Goal: Task Accomplishment & Management: Complete application form

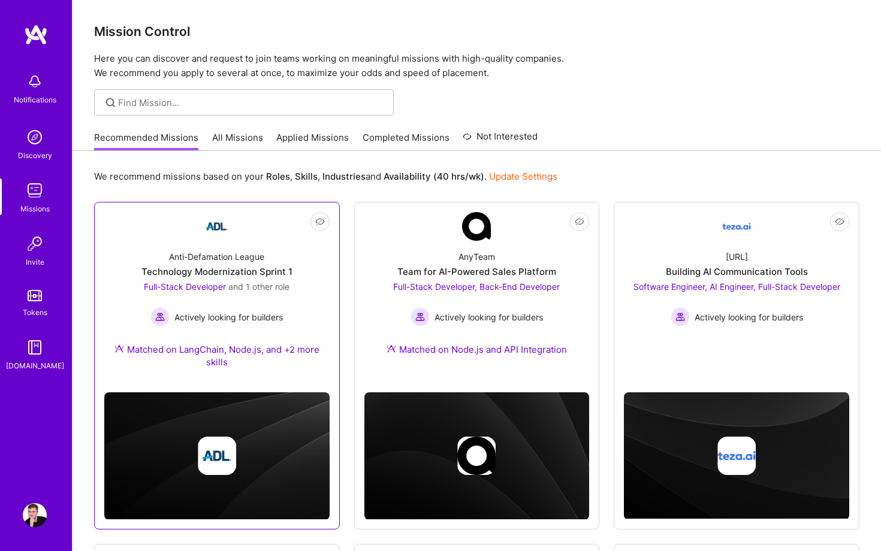
click at [255, 267] on div "Technology Modernization Sprint 1" at bounding box center [216, 271] width 151 height 13
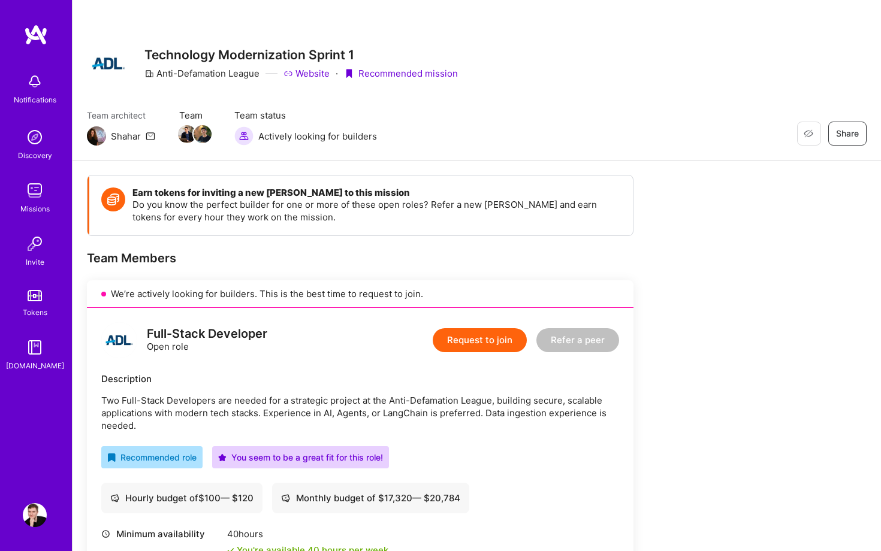
click at [446, 364] on div "Full-Stack Developer Open role Request to join Refer a peer Description Two Ful…" at bounding box center [360, 509] width 546 height 403
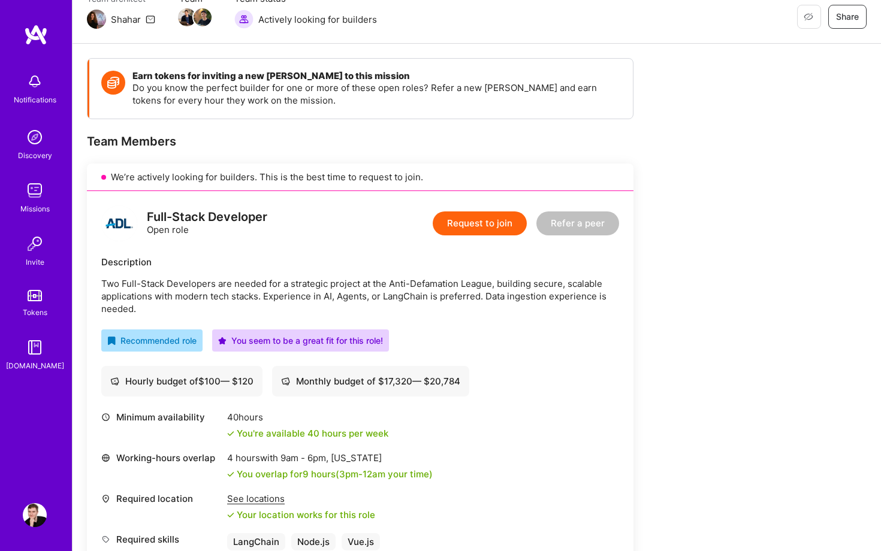
scroll to position [168, 0]
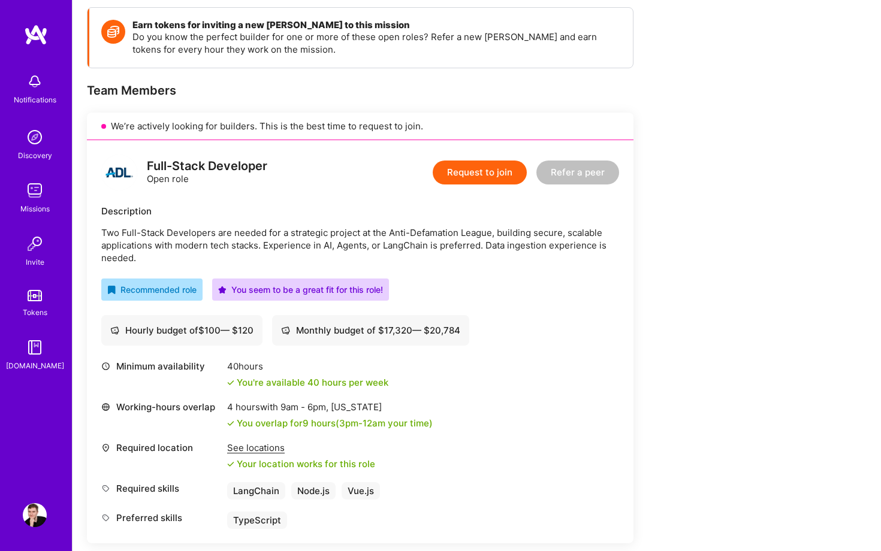
click at [477, 161] on button "Request to join" at bounding box center [480, 173] width 94 height 24
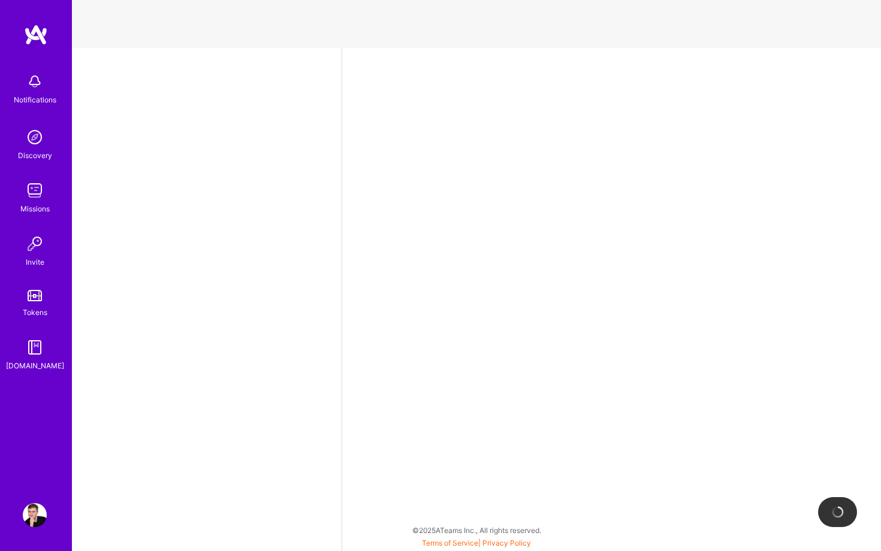
select select "US"
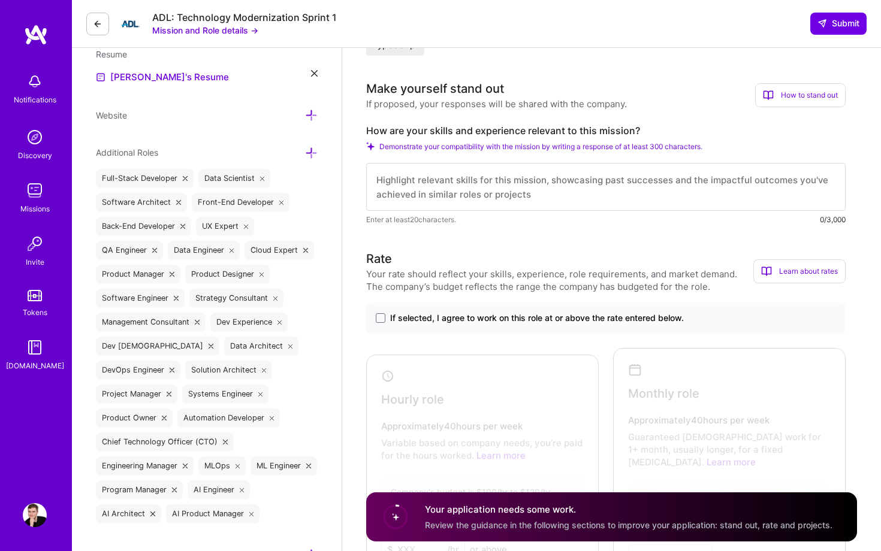
scroll to position [337, 0]
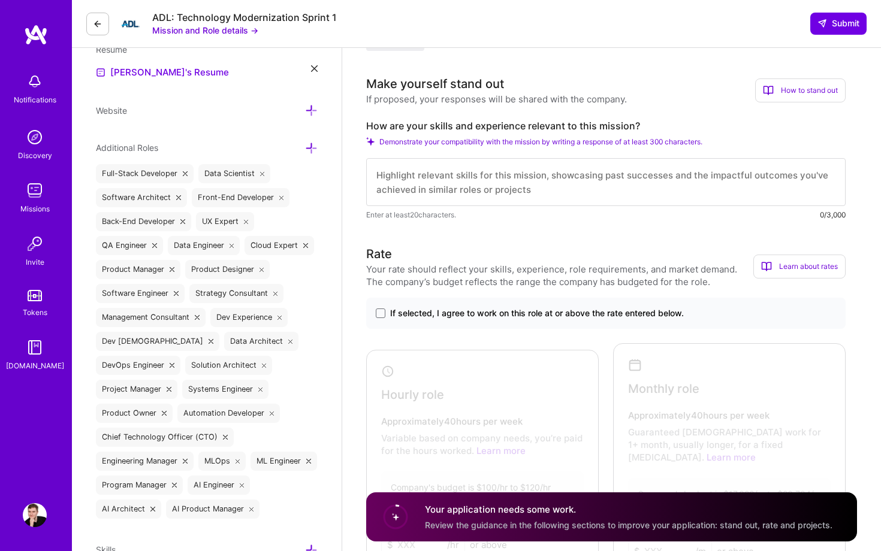
click at [442, 301] on div "If selected, I agree to work on this role at or above the rate entered below." at bounding box center [605, 313] width 479 height 31
click at [437, 308] on span "If selected, I agree to work on this role at or above the rate entered below." at bounding box center [537, 313] width 294 height 12
click at [0, 0] on input "If selected, I agree to work on this role at or above the rate entered below." at bounding box center [0, 0] width 0 height 0
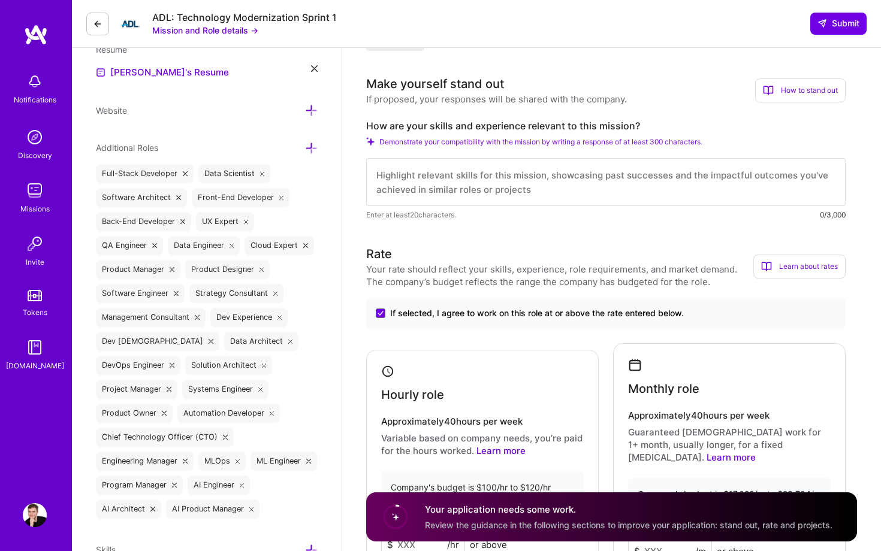
click at [493, 182] on textarea at bounding box center [605, 182] width 479 height 48
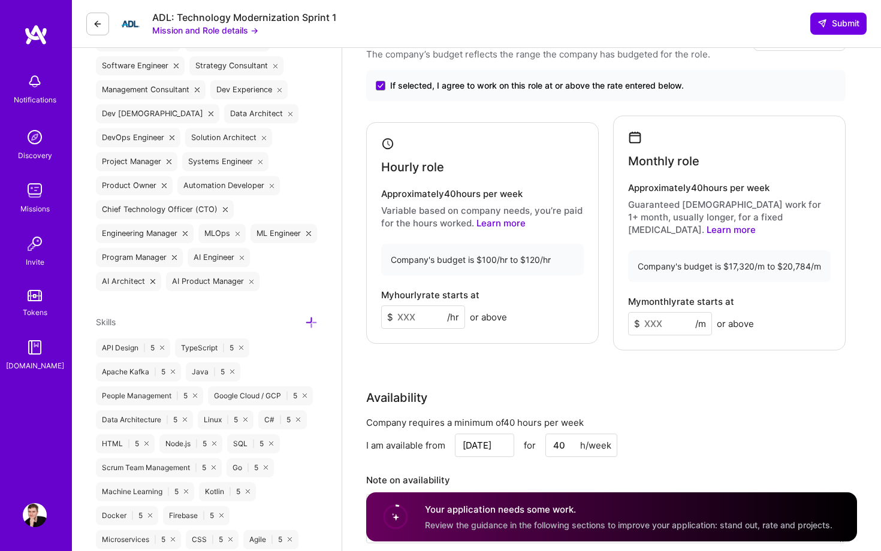
scroll to position [605, 0]
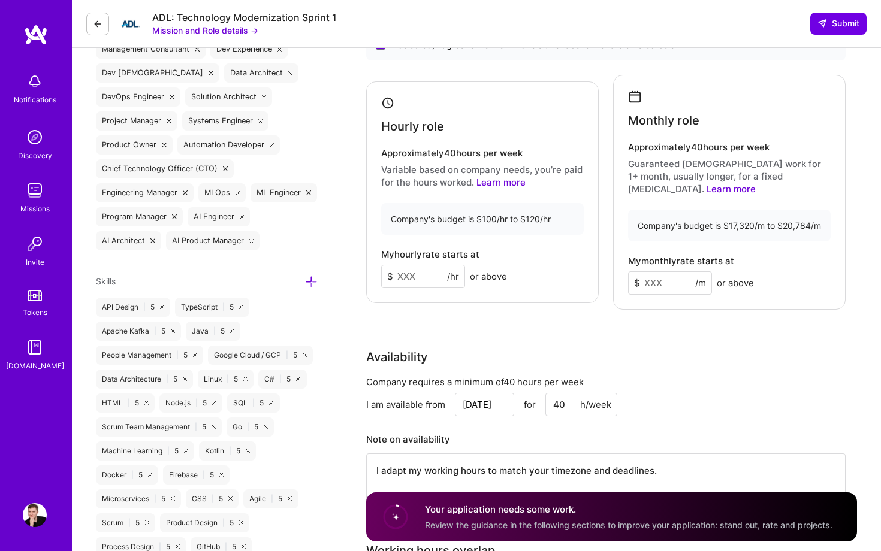
click at [406, 267] on input at bounding box center [423, 276] width 84 height 23
type input "100"
click at [656, 277] on input at bounding box center [670, 282] width 84 height 23
drag, startPoint x: 752, startPoint y: 210, endPoint x: 728, endPoint y: 211, distance: 24.0
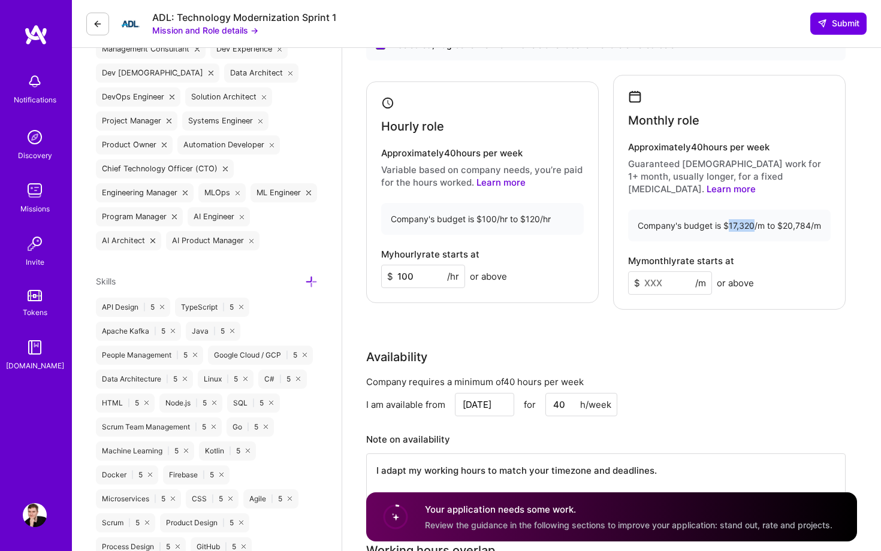
click at [728, 211] on div "Company's budget is $17,320/m to $20,784/m" at bounding box center [729, 226] width 202 height 32
copy div "17,320"
click at [650, 278] on input at bounding box center [670, 282] width 84 height 23
paste input
type input "17320"
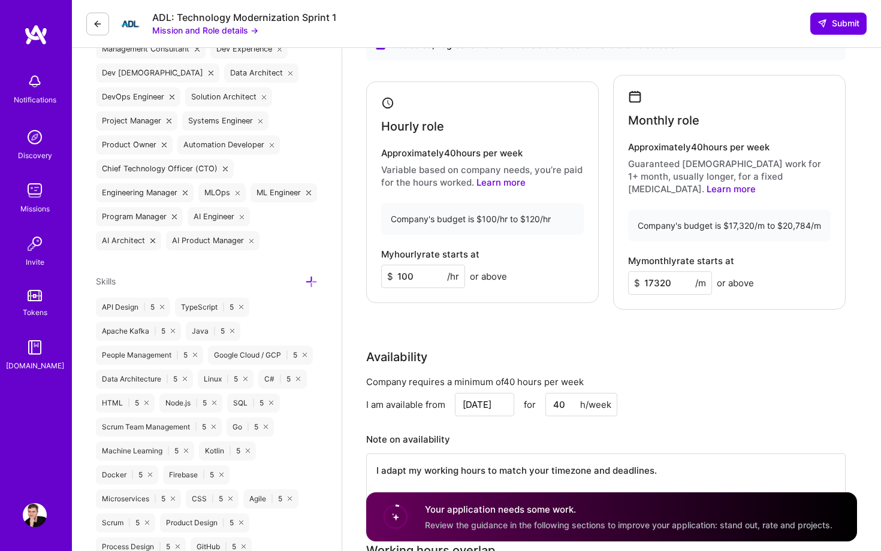
click at [672, 348] on div "Availability" at bounding box center [605, 357] width 479 height 18
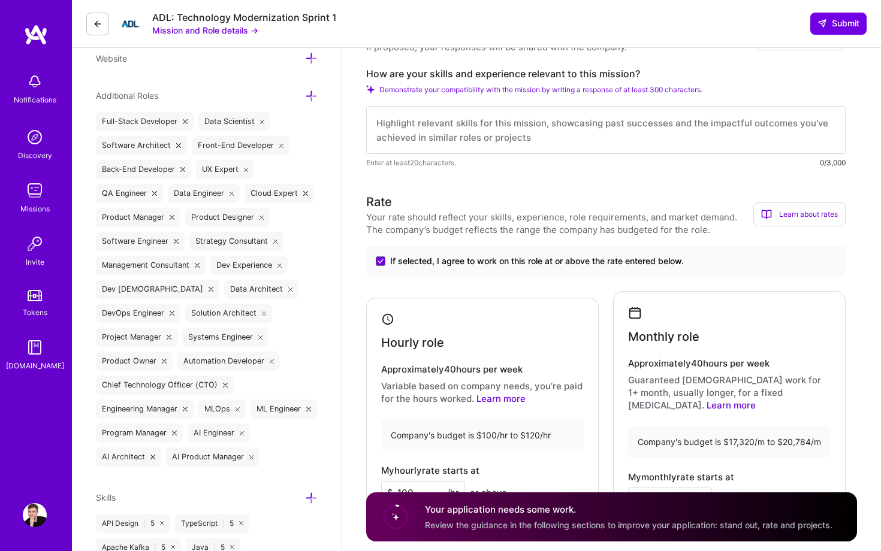
scroll to position [391, 0]
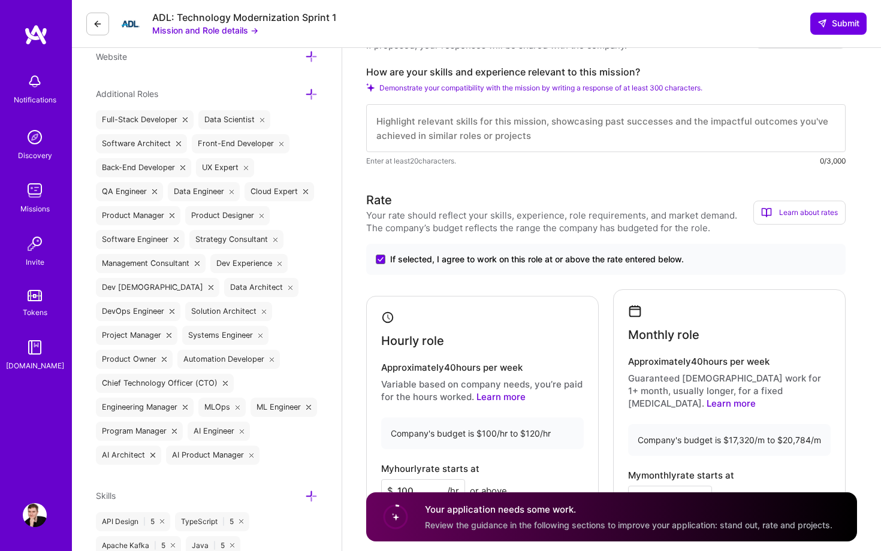
click at [413, 119] on textarea at bounding box center [605, 128] width 479 height 48
paste textarea "I am a IT generalist who adapts to what's needed and get's the right things don…"
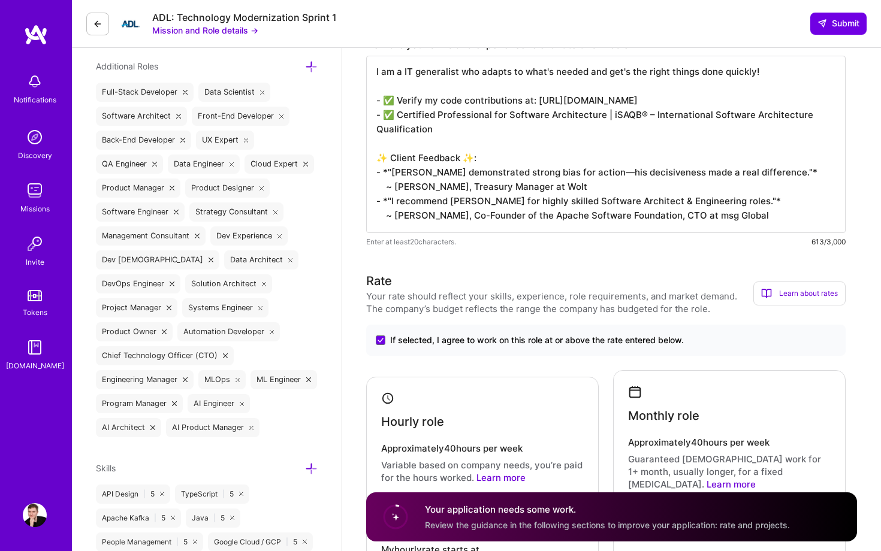
scroll to position [420, 0]
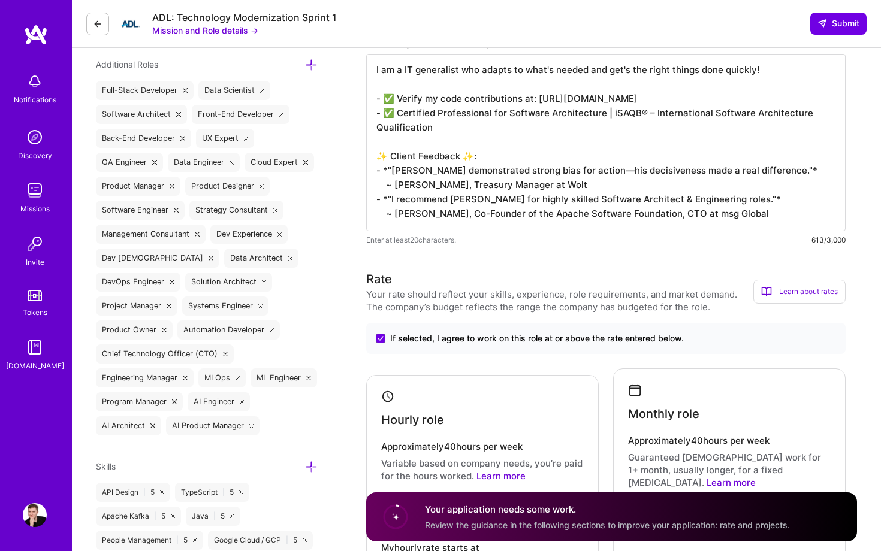
click at [391, 98] on textarea "I am a IT generalist who adapts to what's needed and get's the right things don…" at bounding box center [605, 142] width 479 height 177
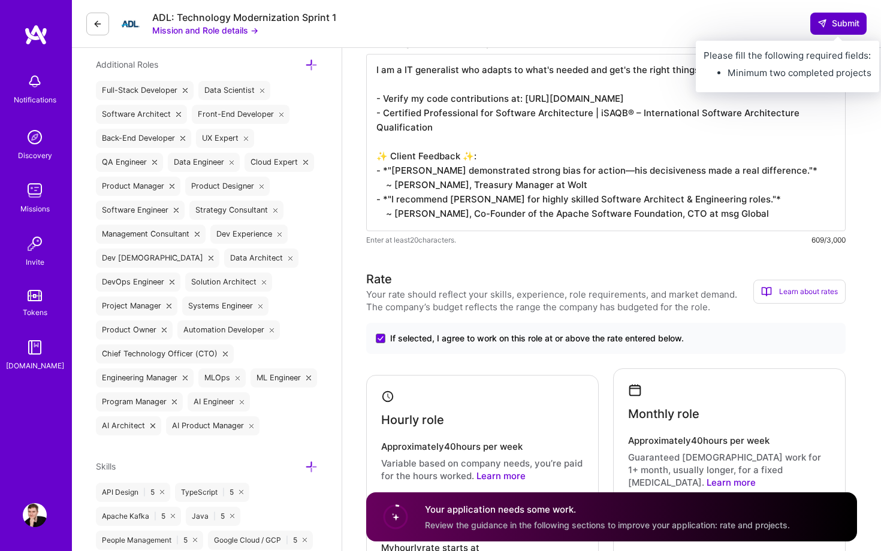
type textarea "I am a IT generalist who adapts to what's needed and get's the right things don…"
click at [842, 31] on button "Submit" at bounding box center [838, 24] width 56 height 22
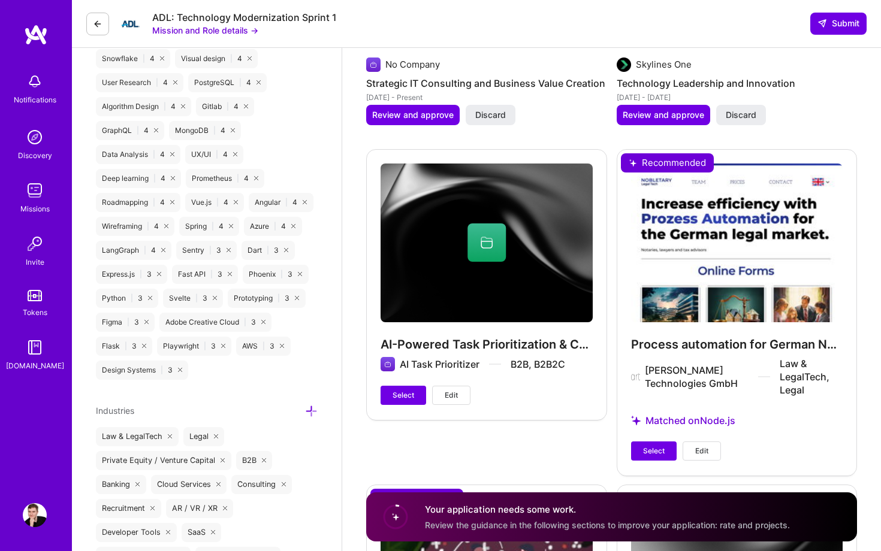
scroll to position [1687, 0]
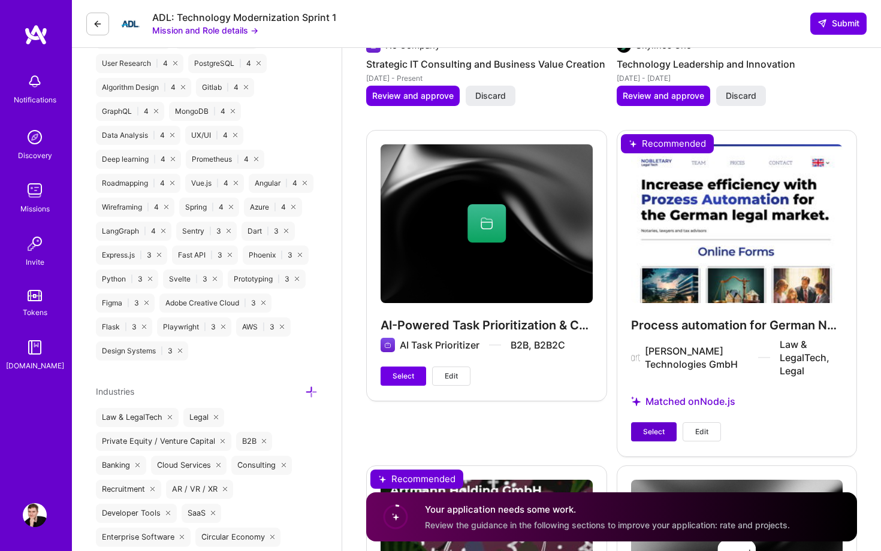
click at [655, 427] on span "Select" at bounding box center [654, 432] width 22 height 11
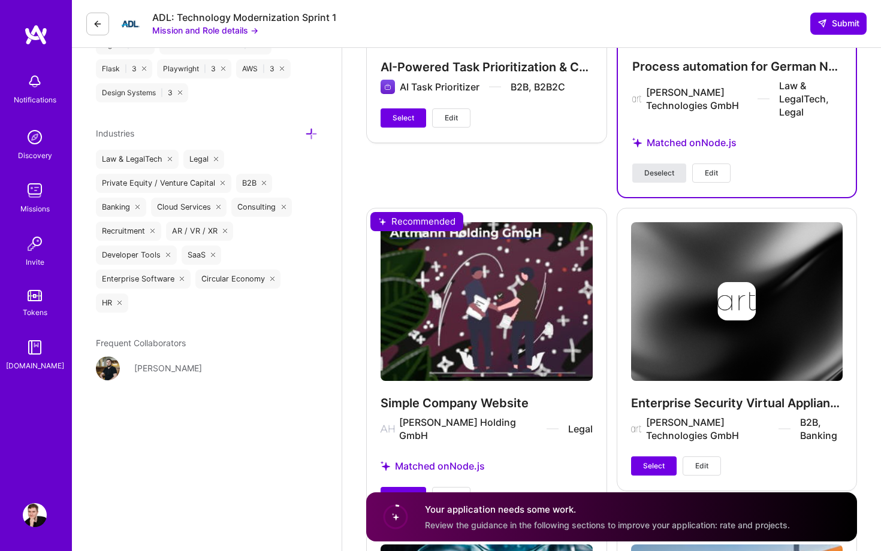
scroll to position [1975, 0]
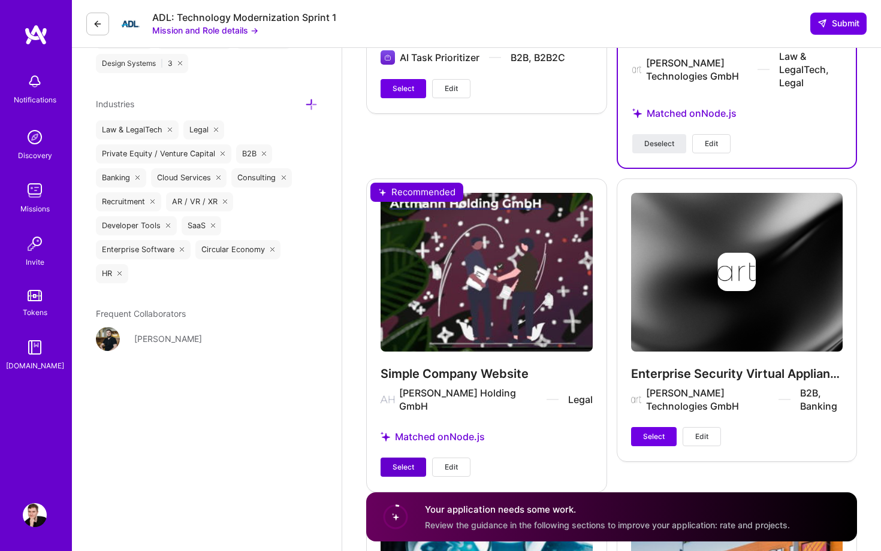
click at [403, 462] on span "Select" at bounding box center [403, 467] width 22 height 11
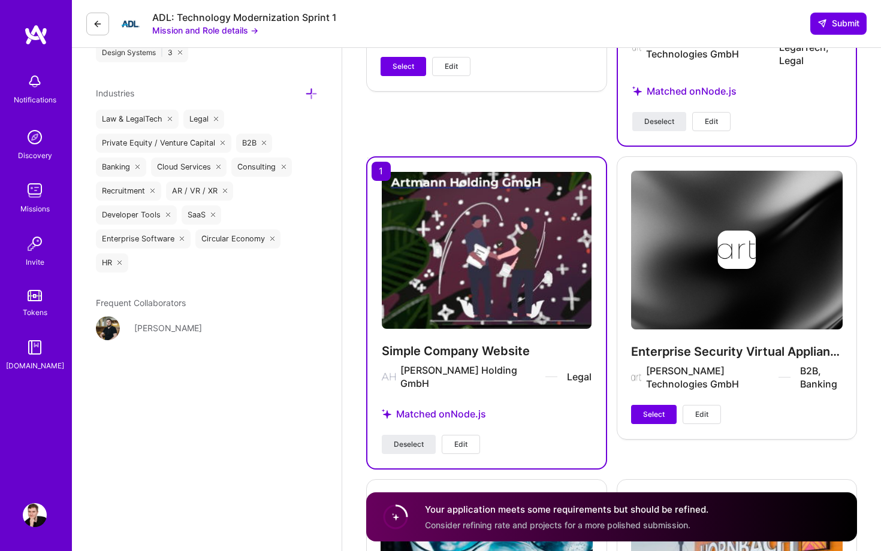
scroll to position [1987, 0]
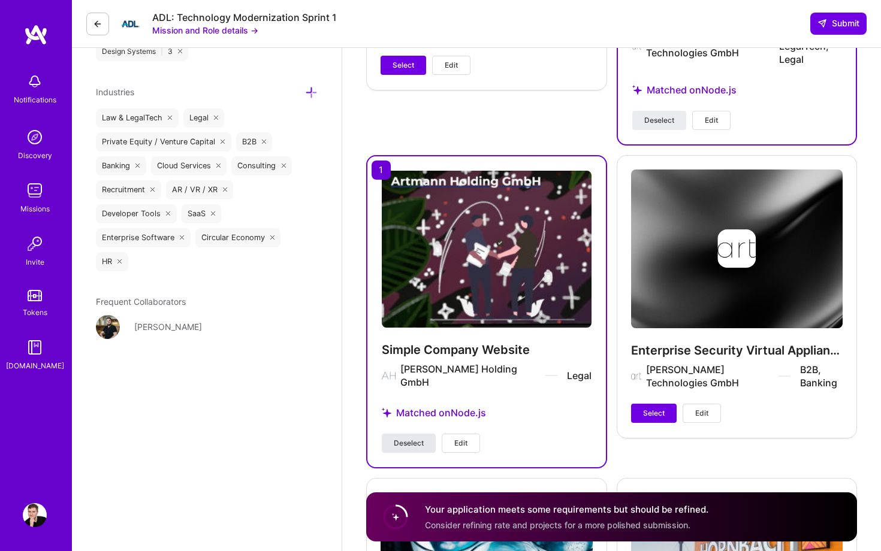
click at [397, 438] on span "Deselect" at bounding box center [409, 443] width 30 height 11
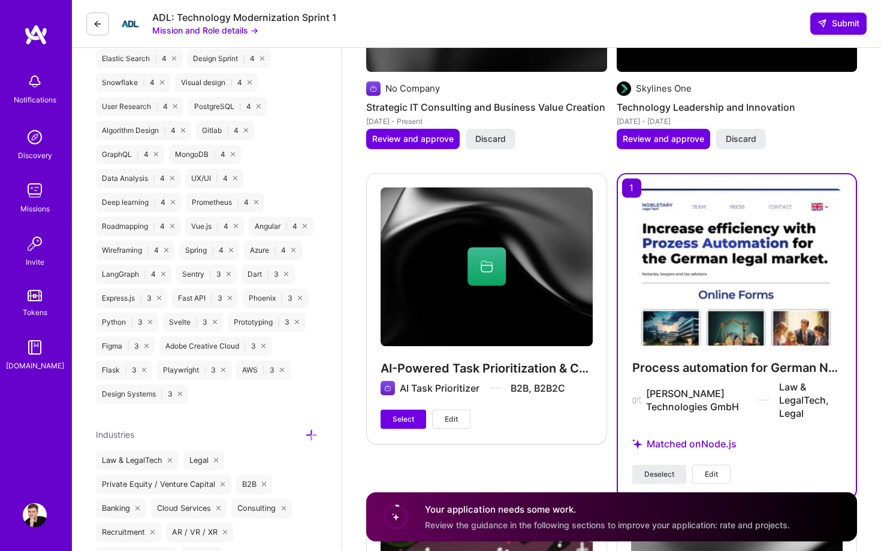
scroll to position [1643, 0]
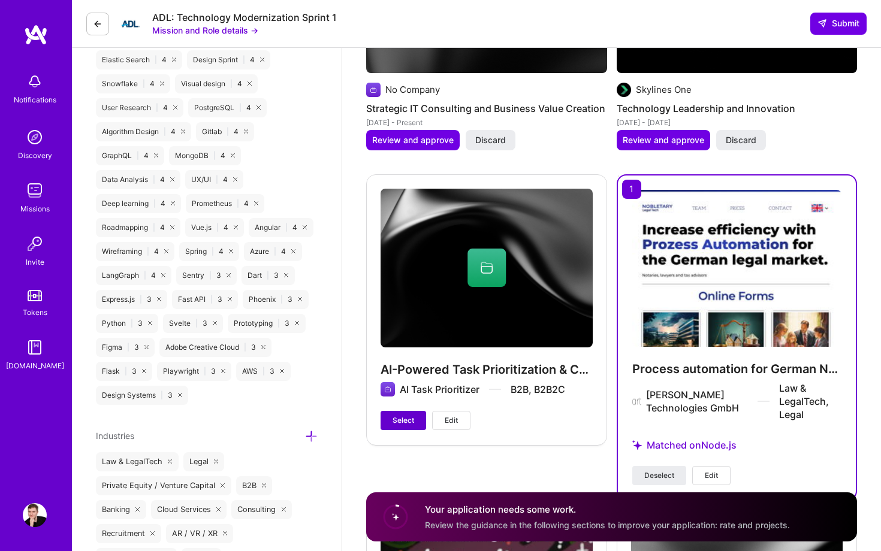
click at [406, 413] on button "Select" at bounding box center [403, 420] width 46 height 19
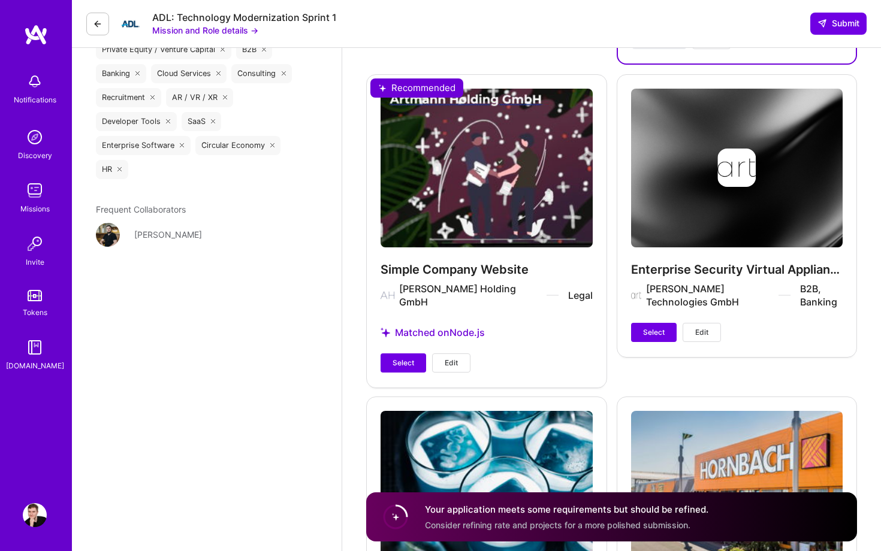
scroll to position [2324, 0]
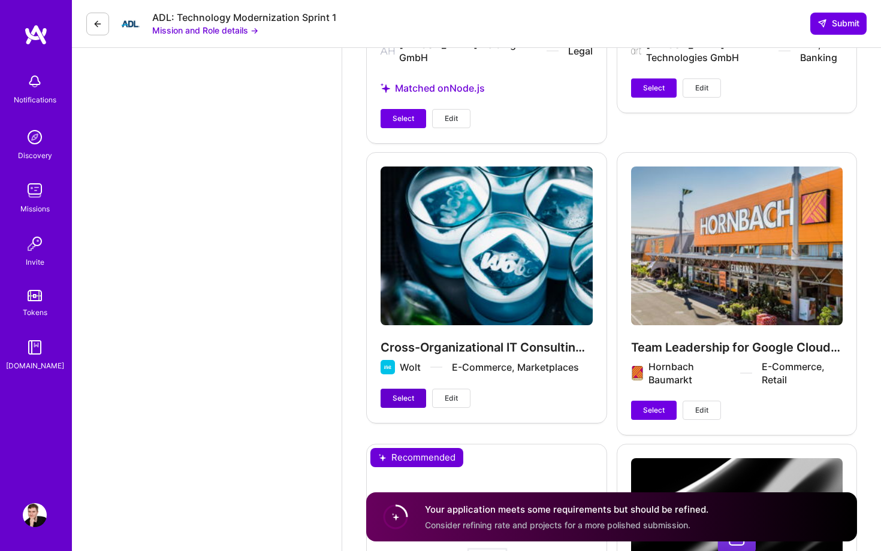
click at [413, 393] on span "Select" at bounding box center [403, 398] width 22 height 11
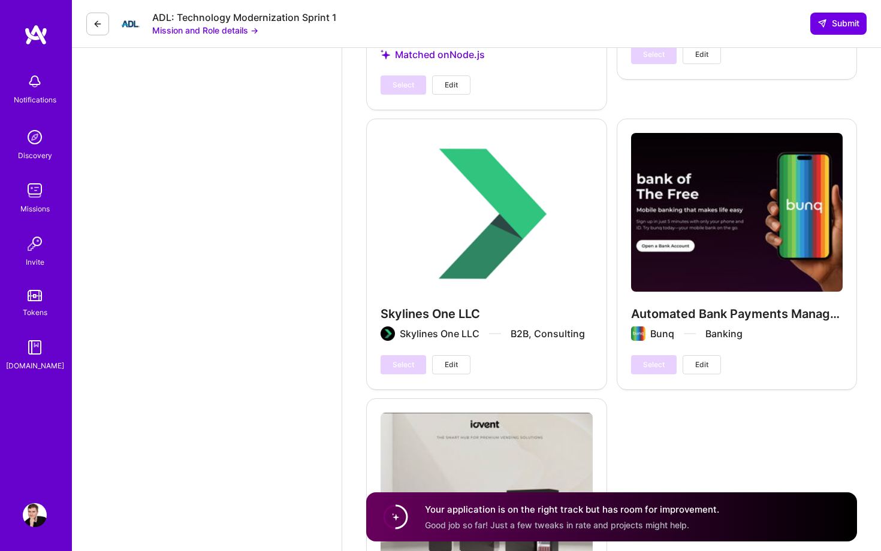
scroll to position [3085, 0]
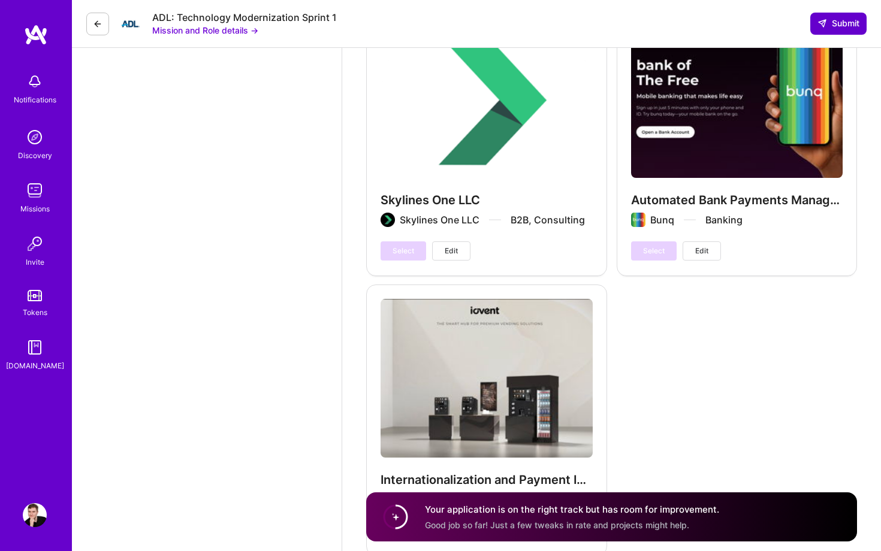
click at [840, 27] on span "Submit" at bounding box center [838, 23] width 42 height 12
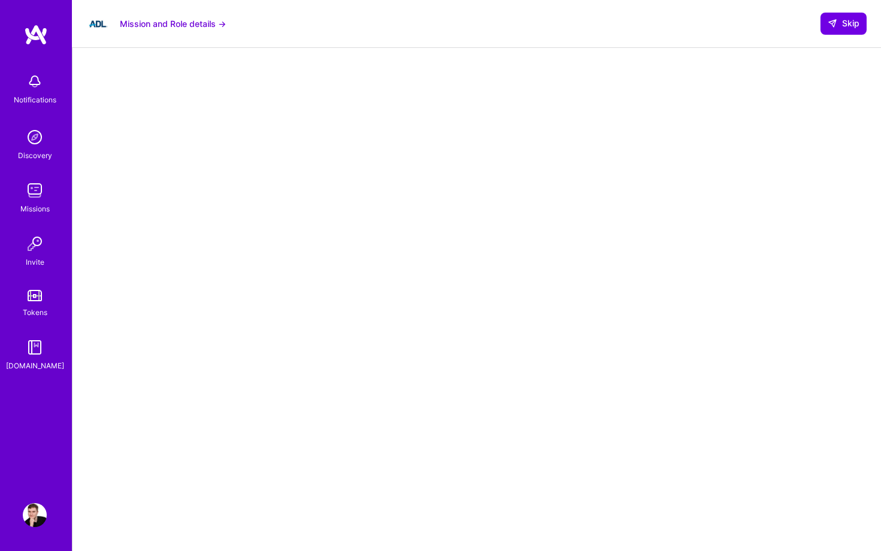
scroll to position [123, 0]
select select "US"
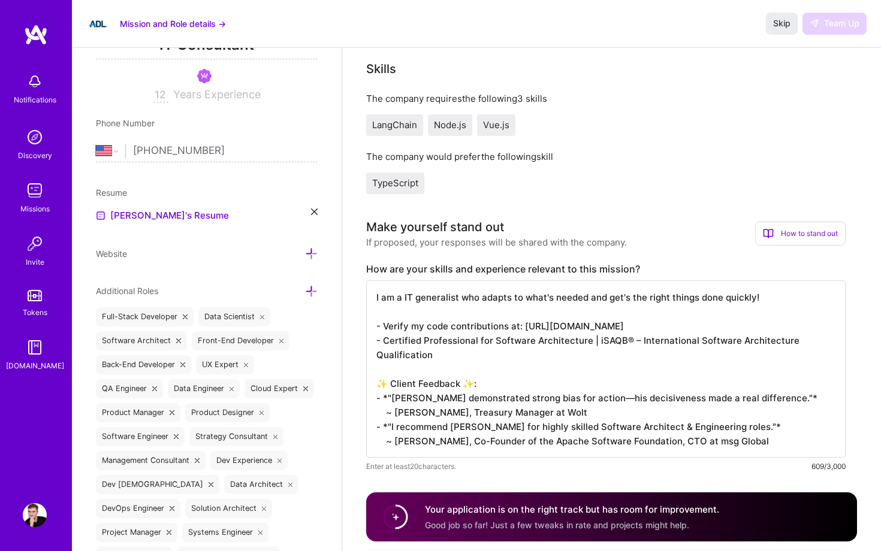
scroll to position [177, 0]
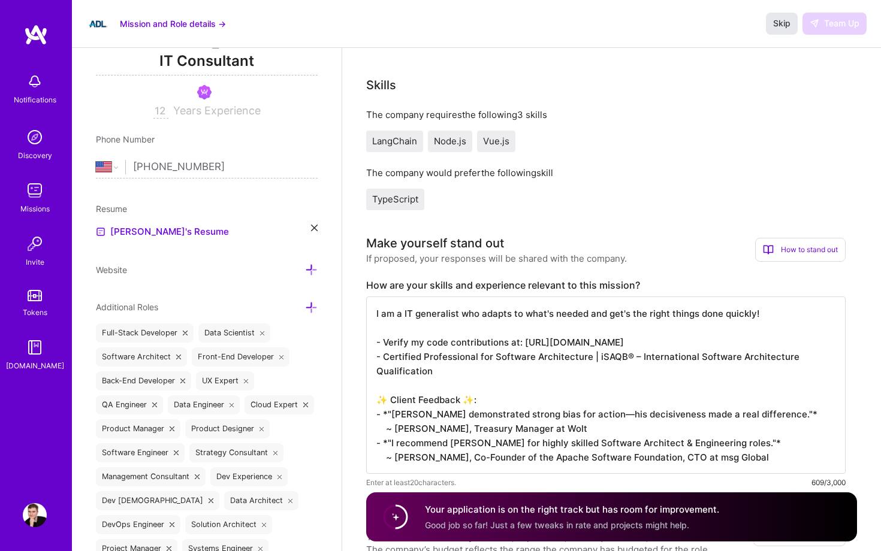
click at [782, 25] on span "Skip" at bounding box center [781, 23] width 17 height 12
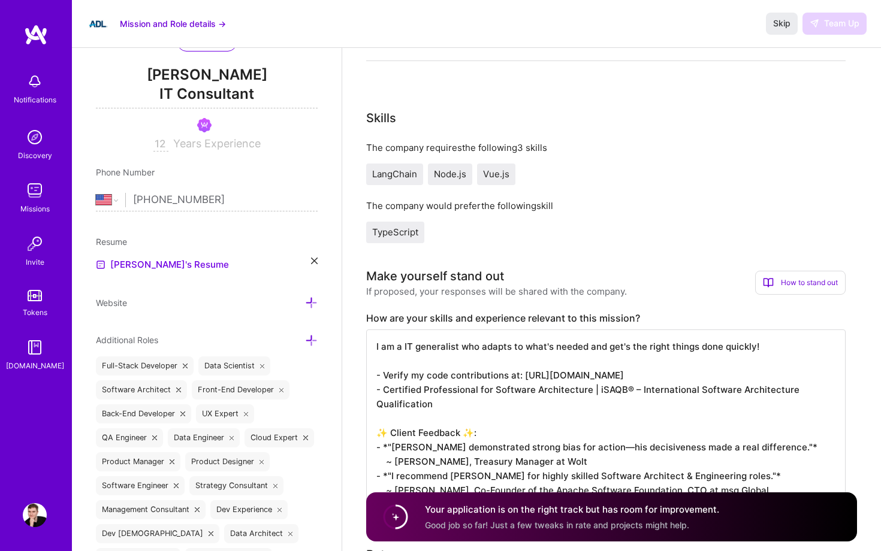
scroll to position [340, 0]
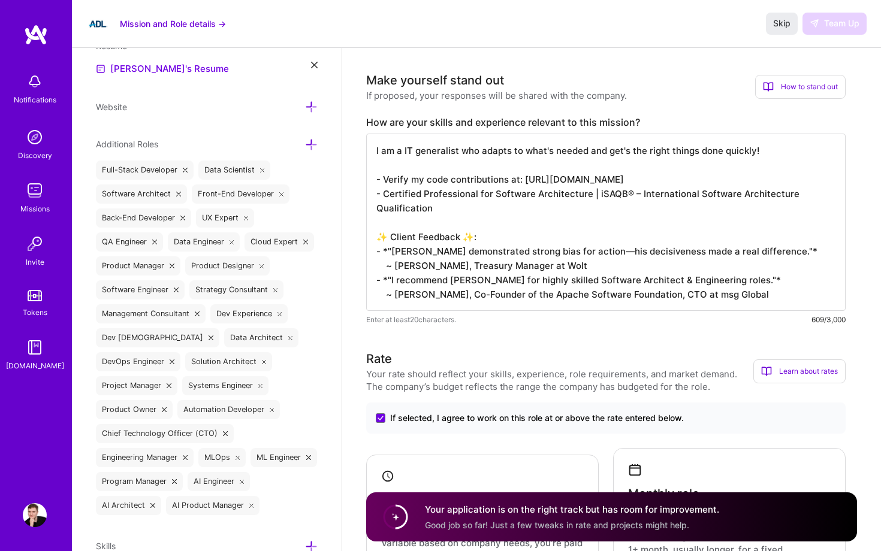
click at [488, 253] on textarea "I am a IT generalist who adapts to what's needed and get's the right things don…" at bounding box center [605, 222] width 479 height 177
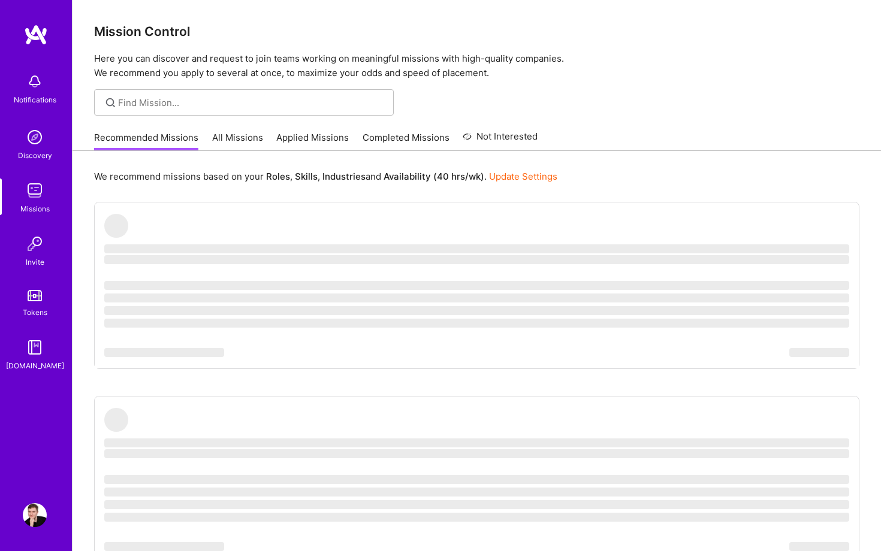
click at [289, 138] on link "Applied Missions" at bounding box center [312, 141] width 72 height 20
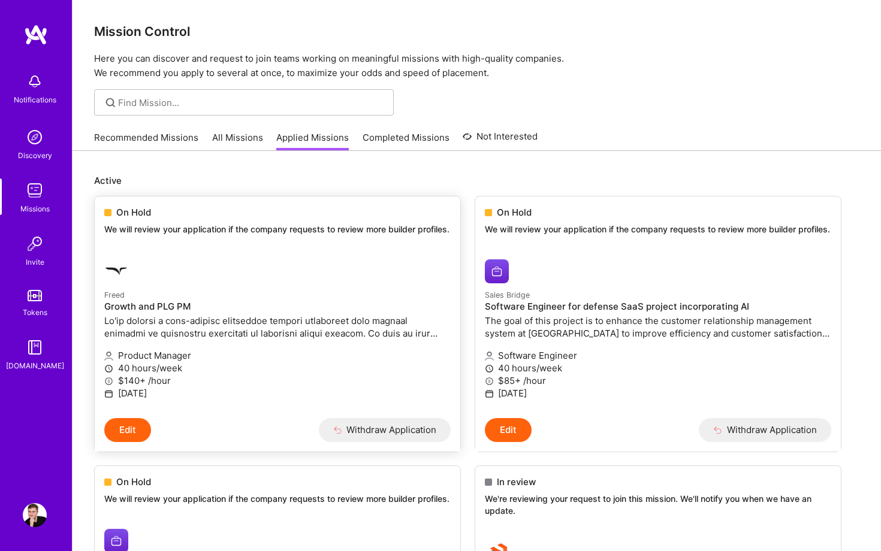
click at [276, 247] on div "On Hold We will review your application if the company requests to review more …" at bounding box center [277, 222] width 365 height 53
click at [385, 312] on h4 "Growth and PLG PM" at bounding box center [277, 306] width 346 height 11
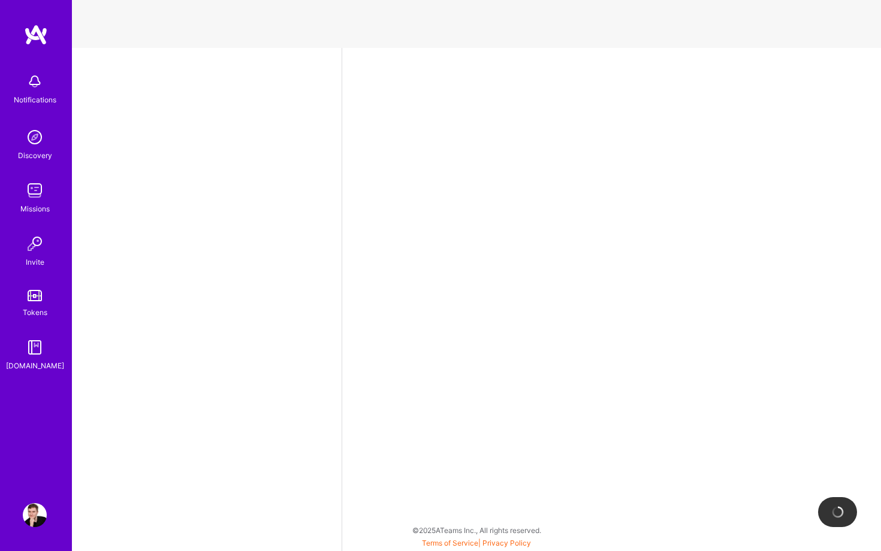
select select "US"
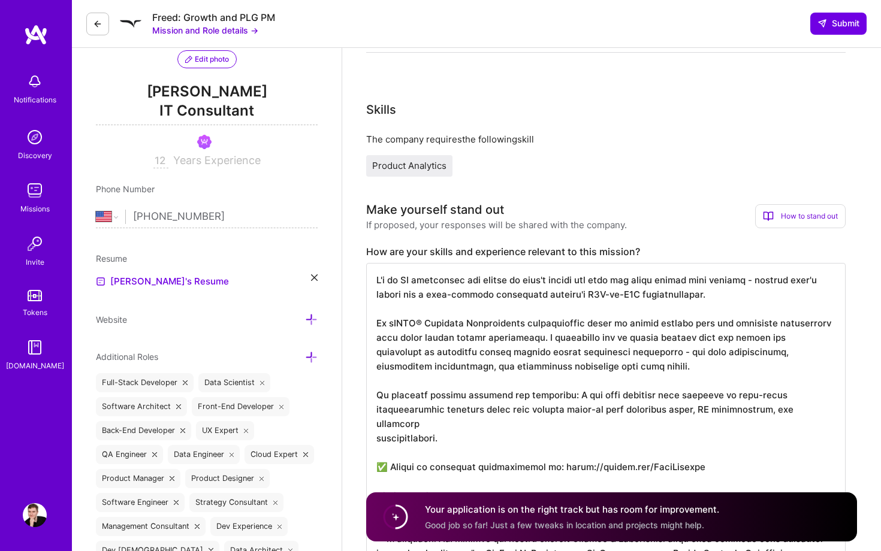
scroll to position [216, 0]
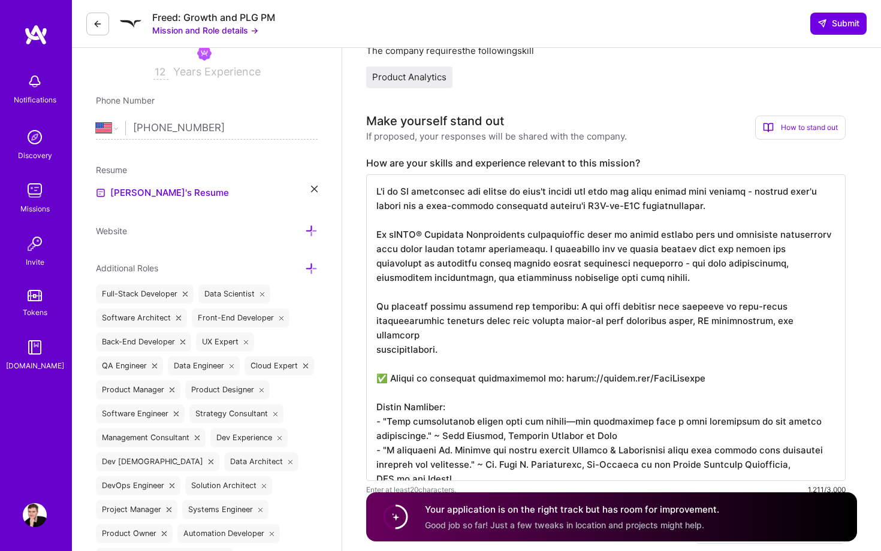
click at [416, 298] on textarea at bounding box center [605, 327] width 479 height 307
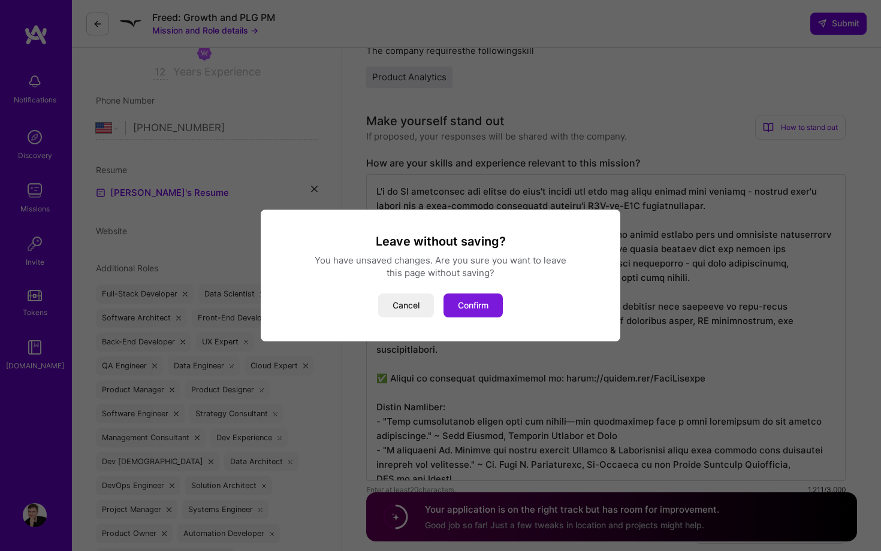
click at [456, 299] on button "Confirm" at bounding box center [472, 306] width 59 height 24
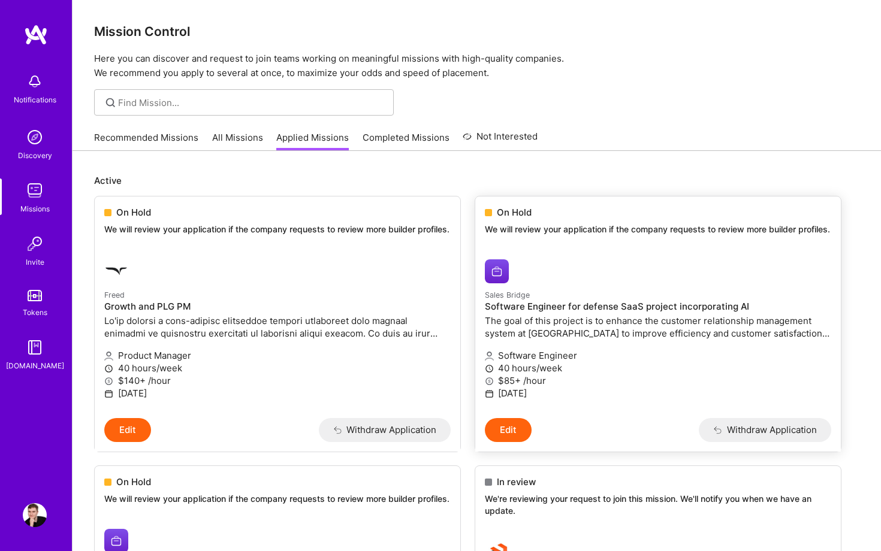
click at [527, 250] on div "On Hold We will review your application if the company requests to review more …" at bounding box center [657, 222] width 365 height 53
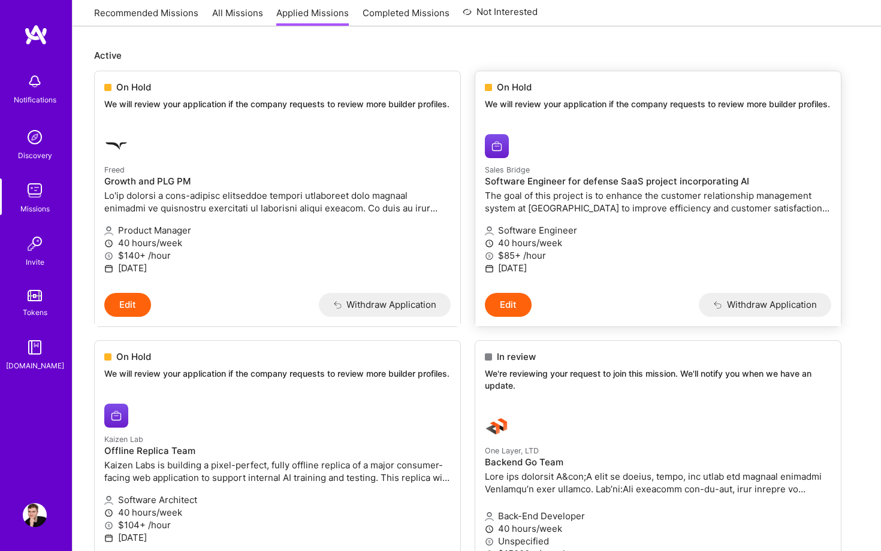
scroll to position [213, 0]
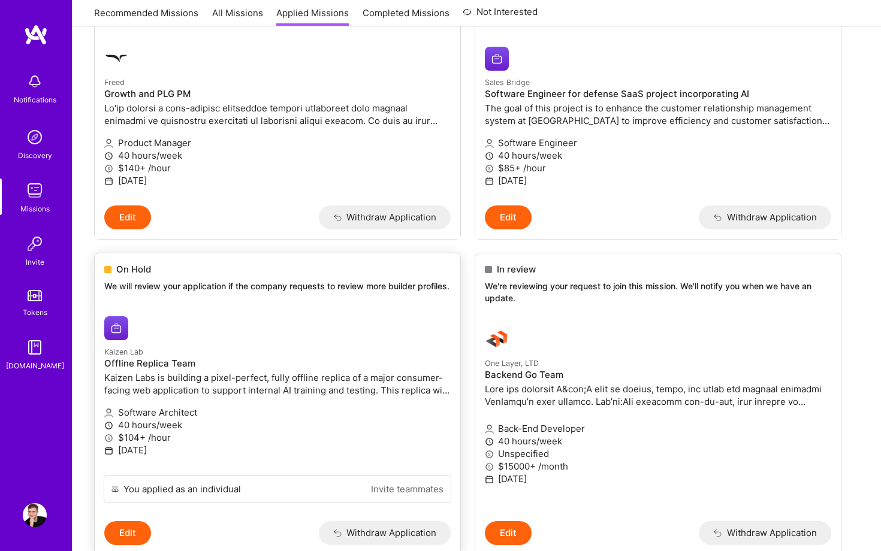
click at [349, 335] on link "Kaizen Lab Offline Replica Team Kaizen Labs is building a pixel-perfect, fully …" at bounding box center [277, 391] width 365 height 168
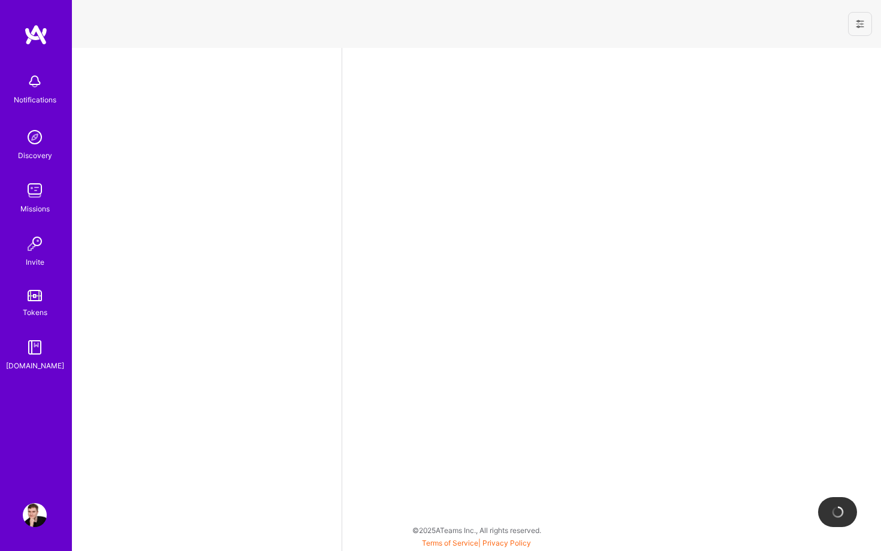
select select "US"
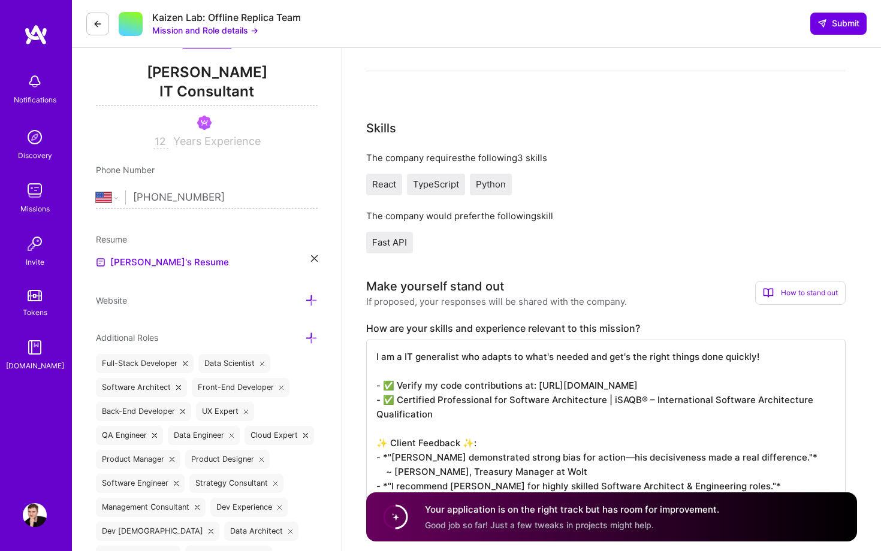
scroll to position [246, 0]
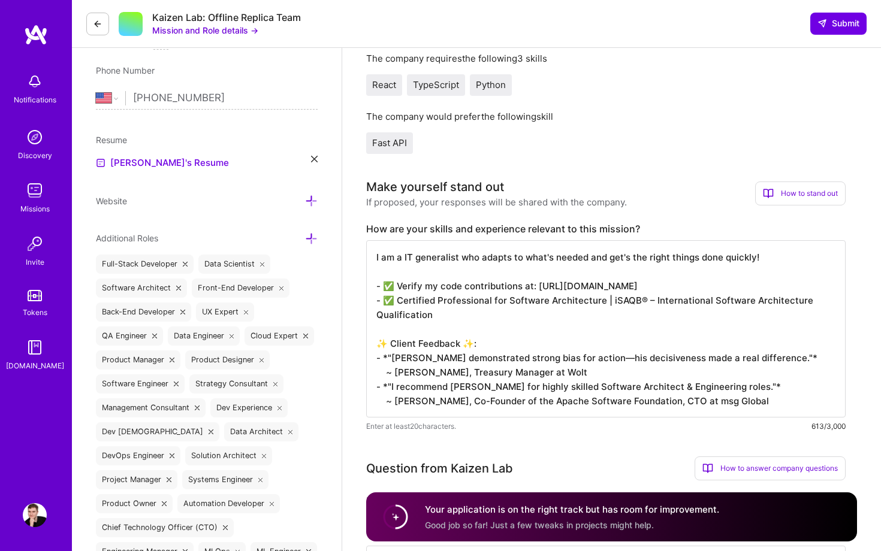
click at [418, 346] on textarea "I am a IT generalist who adapts to what's needed and get's the right things don…" at bounding box center [605, 328] width 479 height 177
click at [595, 84] on div "React TypeScript Python" at bounding box center [605, 85] width 479 height 22
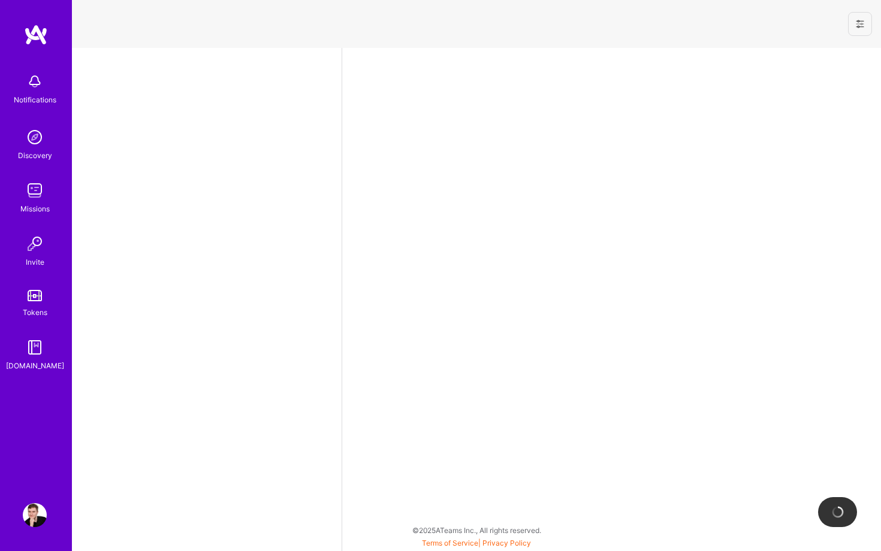
select select "US"
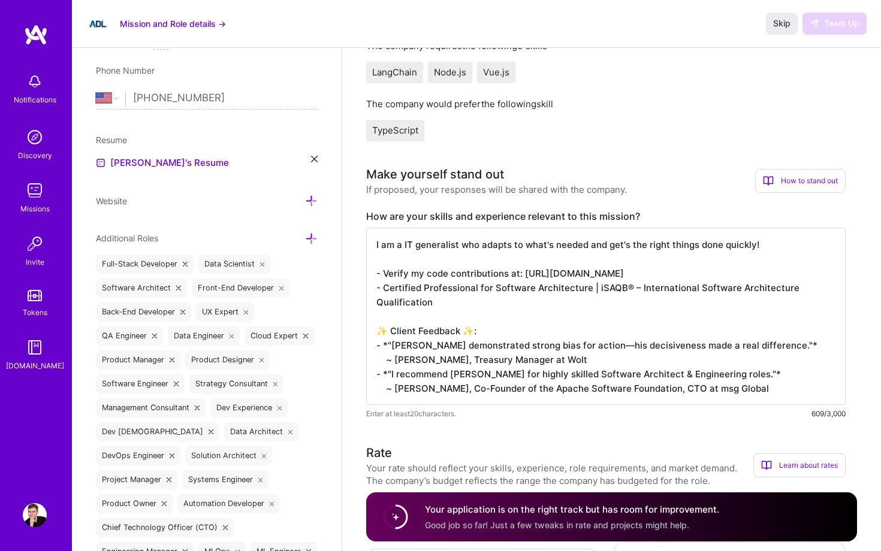
scroll to position [286, 0]
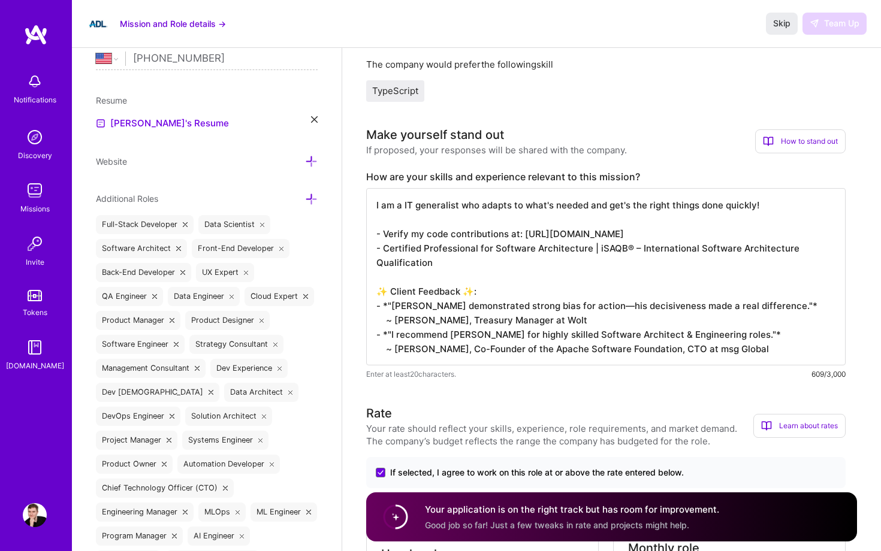
click at [417, 246] on textarea "I am a IT generalist who adapts to what's needed and get's the right things don…" at bounding box center [605, 276] width 479 height 177
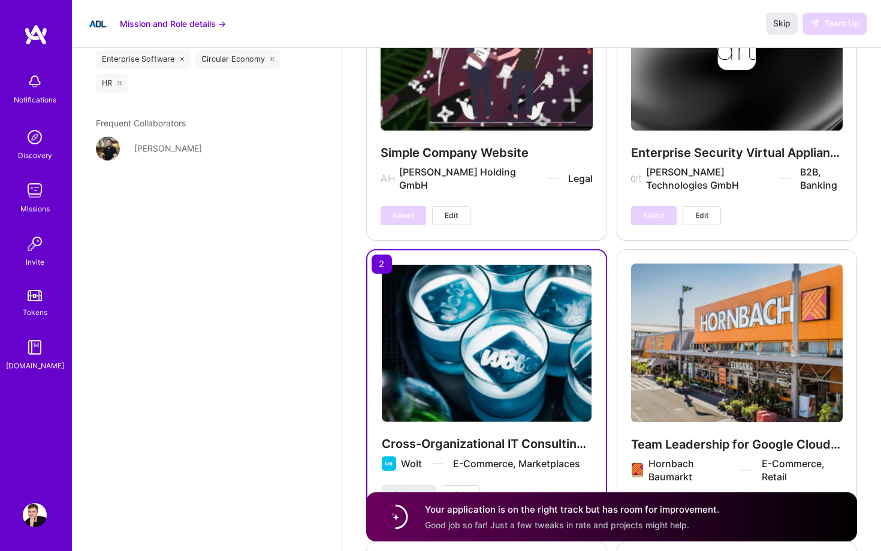
scroll to position [2227, 0]
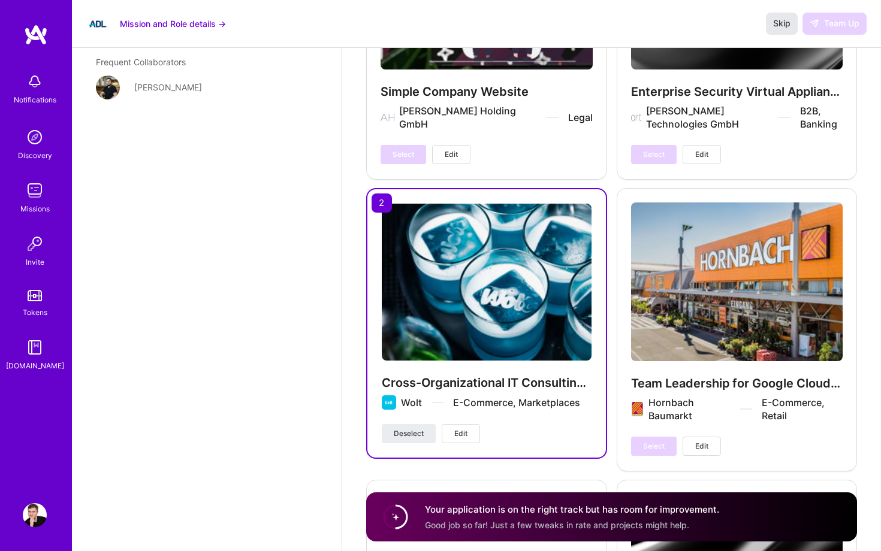
click at [781, 28] on span "Skip" at bounding box center [781, 23] width 17 height 12
click at [782, 28] on span "Skip" at bounding box center [781, 23] width 17 height 12
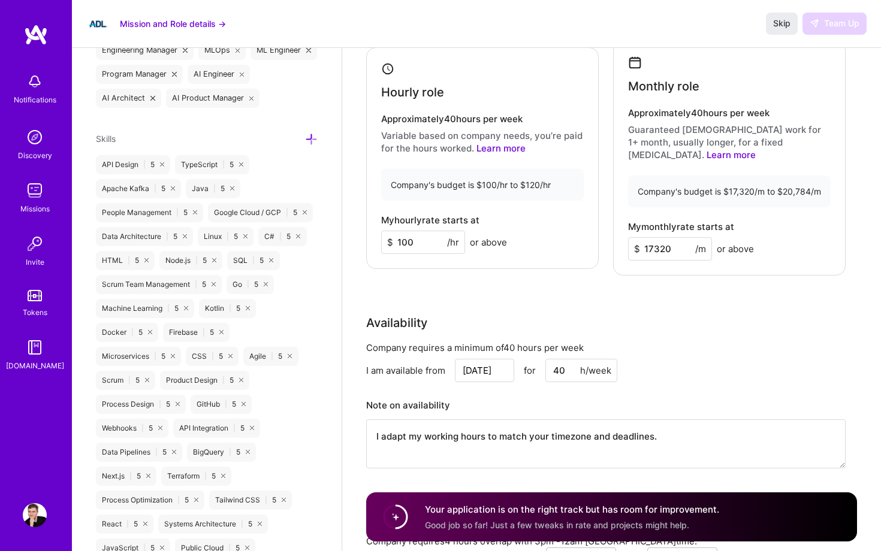
scroll to position [657, 0]
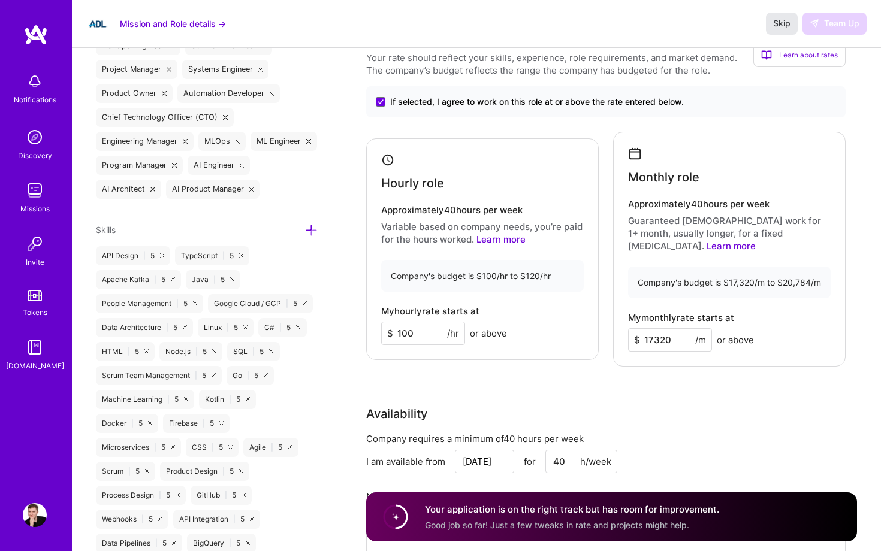
click at [787, 26] on span "Skip" at bounding box center [781, 23] width 17 height 12
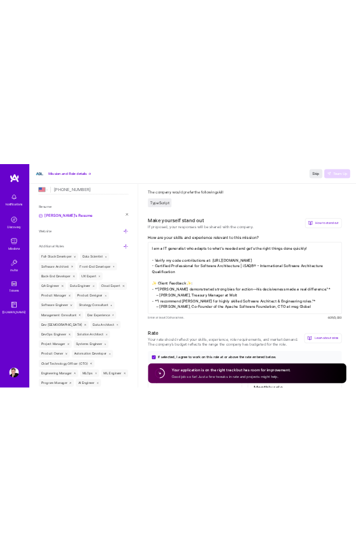
scroll to position [0, 0]
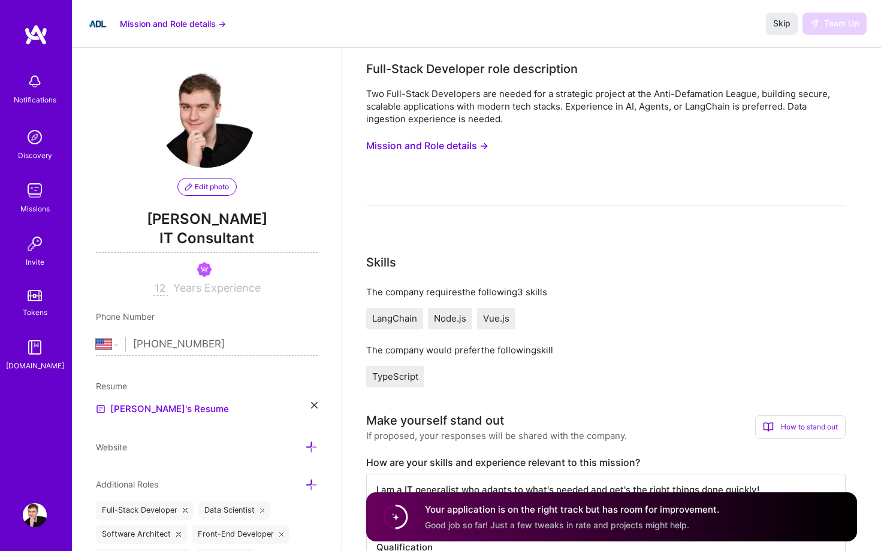
click at [483, 158] on div "Two Full-Stack Developers are needed for a strategic project at the Anti-Defama…" at bounding box center [605, 146] width 479 height 118
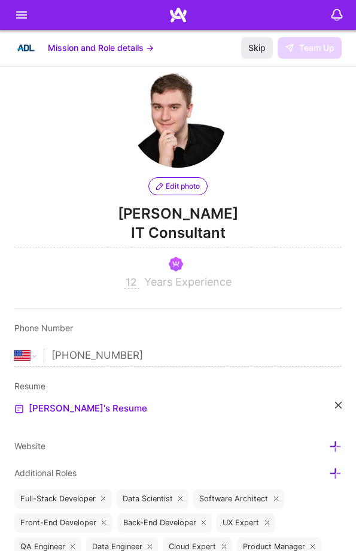
click at [55, 47] on button "Mission and Role details →" at bounding box center [101, 48] width 106 height 11
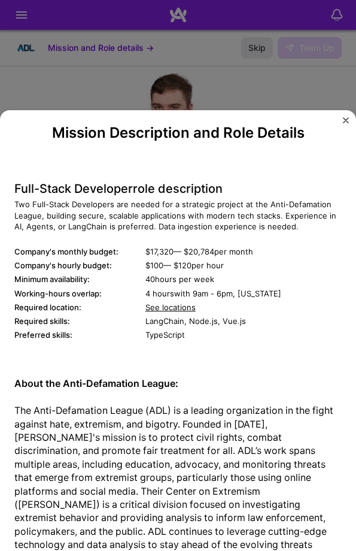
click at [22, 25] on div "Mission Description and Role Details Full-Stack Developer role description Two …" at bounding box center [178, 275] width 356 height 551
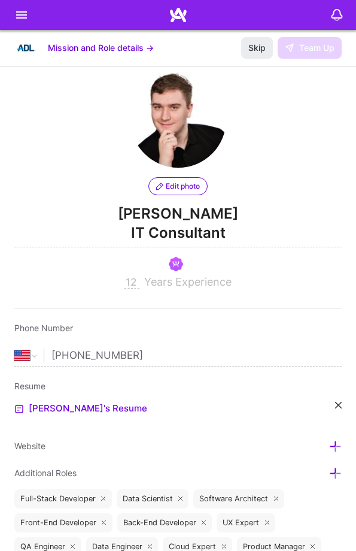
click at [22, 21] on icon at bounding box center [21, 15] width 14 height 14
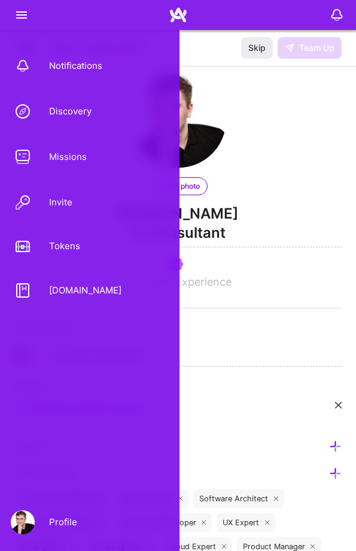
click at [71, 162] on div "Missions" at bounding box center [61, 157] width 52 height 11
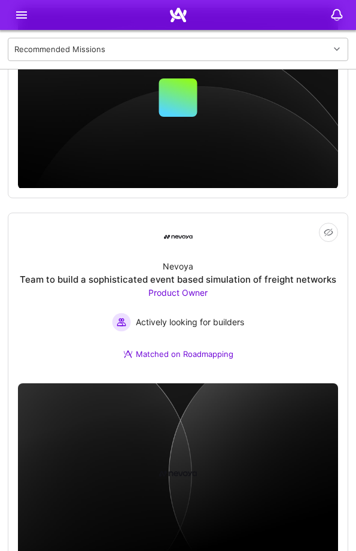
scroll to position [2324, 0]
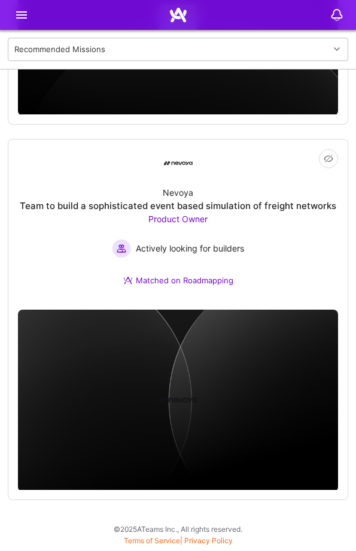
click at [123, 295] on div "Nevoya Team to build a sophisticated event based simulation of freight networks…" at bounding box center [178, 239] width 320 height 123
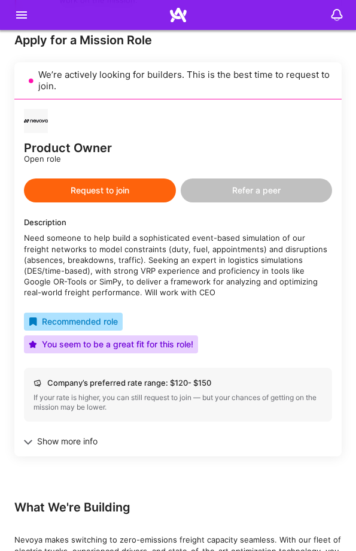
scroll to position [315, 0]
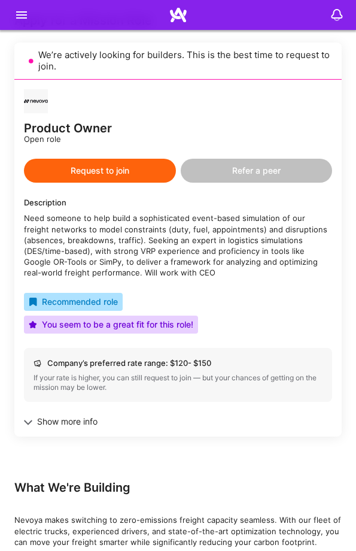
click at [126, 164] on button "Request to join" at bounding box center [100, 171] width 152 height 24
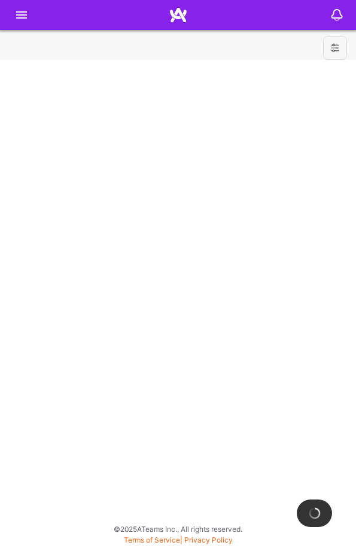
select select "US"
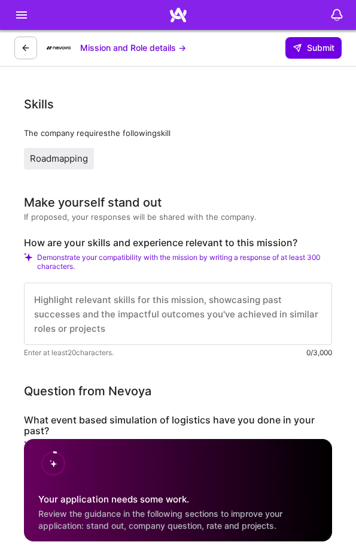
scroll to position [1958, 0]
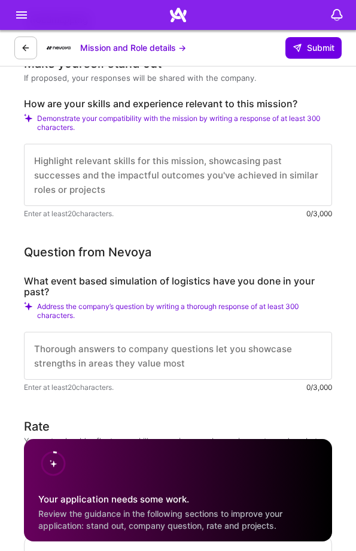
click at [128, 179] on textarea at bounding box center [178, 175] width 309 height 62
paste textarea "I am a IT generalist who adapts to what's needed and get's the right things don…"
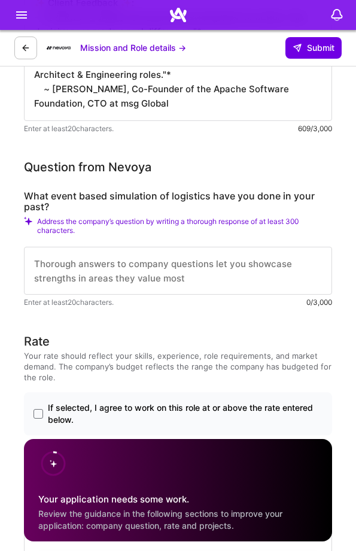
scroll to position [2206, 0]
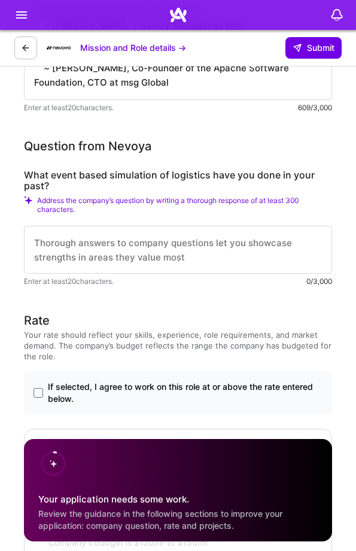
type textarea "I am a IT generalist who adapts to what's needed and get's the right things don…"
click at [143, 260] on textarea at bounding box center [178, 250] width 309 height 48
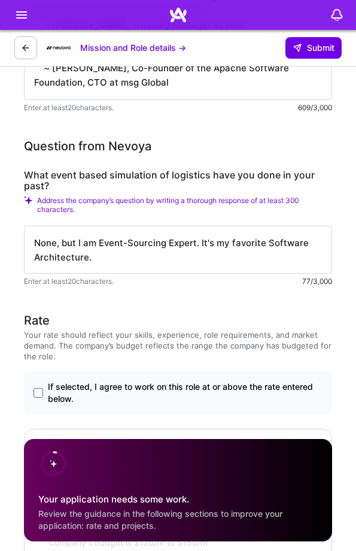
click at [168, 263] on textarea "None, but I am Event-Sourcing Expert. It's my favorite Software Architecture." at bounding box center [178, 250] width 309 height 48
drag, startPoint x: 93, startPoint y: 258, endPoint x: 211, endPoint y: 258, distance: 117.4
click at [211, 258] on textarea "None, but I am Event-Sourcing Expert. It's my favorite Software Architecture. F…" at bounding box center [178, 250] width 309 height 48
click at [99, 238] on textarea "None, but I am Event-Sourcing Expert. It's my favorite Software Architecture." at bounding box center [178, 250] width 309 height 48
click at [73, 243] on textarea "None, but I am Event-Sourcing Expert. It's my favorite Software Architecture." at bounding box center [178, 250] width 309 height 48
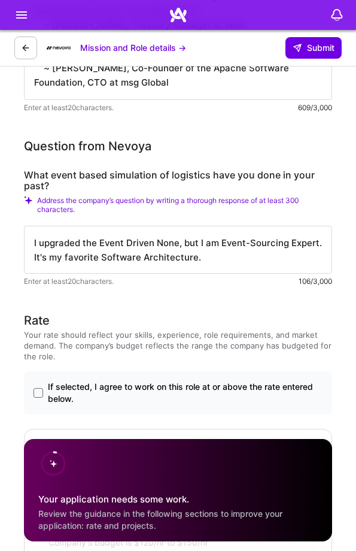
paste textarea "For Hornbach Baumarkt AG"
click at [162, 249] on textarea "I upgraded the Event Driven For Hornbach Baumarkt AG None, but I am Event-Sourc…" at bounding box center [178, 250] width 309 height 48
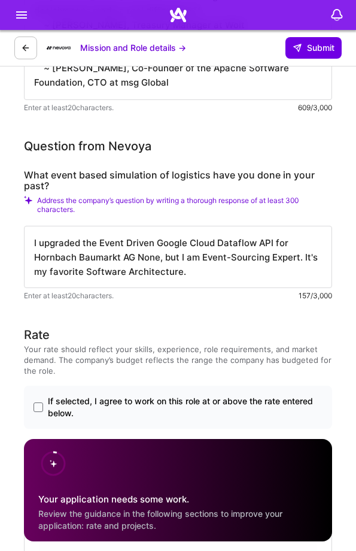
click at [135, 259] on textarea "I upgraded the Event Driven Google Cloud Dataflow API for Hornbach Baumarkt AG …" at bounding box center [178, 257] width 309 height 62
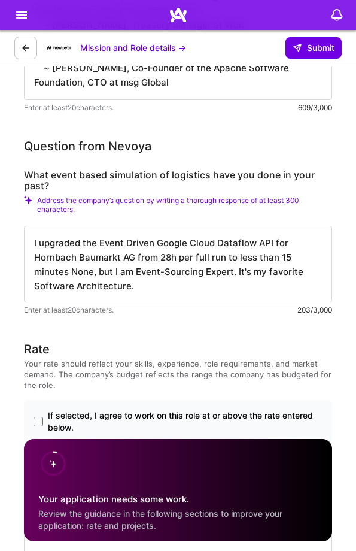
click at [67, 270] on textarea "I upgraded the Event Driven Google Cloud Dataflow API for Hornbach Baumarkt AG …" at bounding box center [178, 264] width 309 height 77
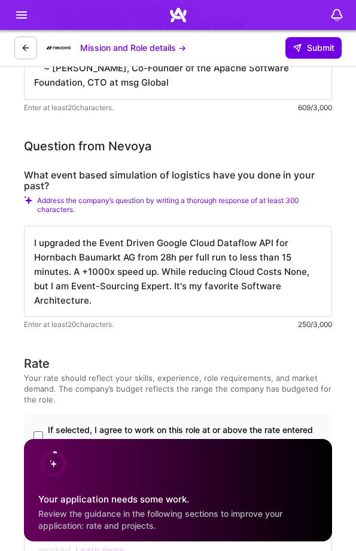
click at [261, 271] on textarea "I upgraded the Event Driven Google Cloud Dataflow API for Hornbach Baumarkt AG …" at bounding box center [178, 271] width 309 height 91
click at [278, 271] on textarea "I upgraded the Event Driven Google Cloud Dataflow API for Hornbach Baumarkt AG …" at bounding box center [178, 271] width 309 height 91
drag, startPoint x: 98, startPoint y: 288, endPoint x: 195, endPoint y: 288, distance: 97.0
click at [195, 288] on textarea "I upgraded the Event Driven Google Cloud Dataflow API for Hornbach Baumarkt AG …" at bounding box center [178, 271] width 309 height 91
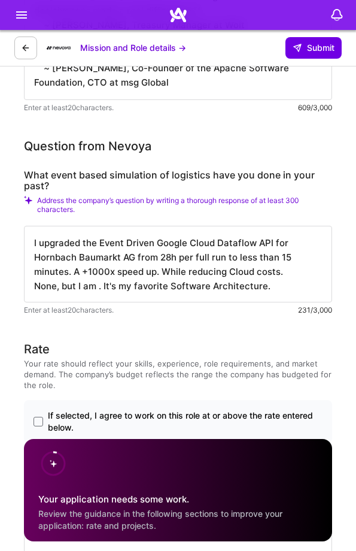
click at [262, 289] on textarea "I upgraded the Event Driven Google Cloud Dataflow API for Hornbach Baumarkt AG …" at bounding box center [178, 264] width 309 height 77
paste textarea "Event-Sourcing Expert"
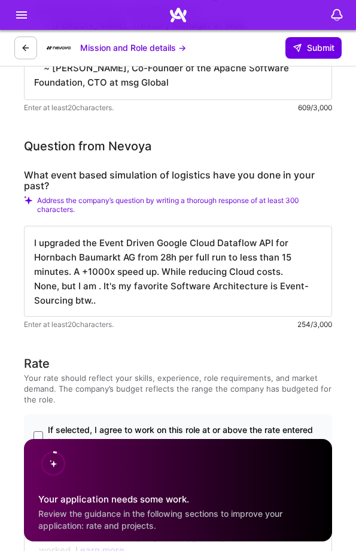
drag, startPoint x: 103, startPoint y: 288, endPoint x: 37, endPoint y: 286, distance: 66.5
click at [37, 286] on textarea "I upgraded the Event Driven Google Cloud Dataflow API for Hornbach Baumarkt AG …" at bounding box center [178, 271] width 309 height 91
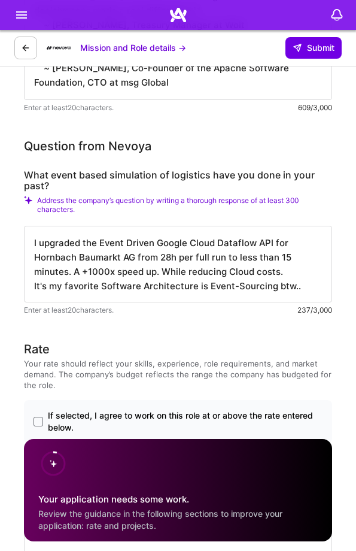
click at [153, 278] on textarea "I upgraded the Event Driven Google Cloud Dataflow API for Hornbach Baumarkt AG …" at bounding box center [178, 264] width 309 height 77
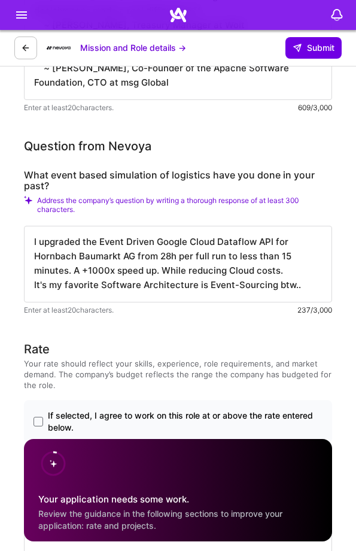
click at [304, 286] on textarea "I upgraded the Event Driven Google Cloud Dataflow API for Hornbach Baumarkt AG …" at bounding box center [178, 264] width 309 height 77
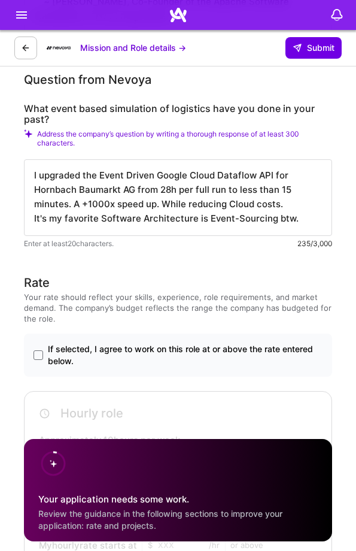
scroll to position [2294, 0]
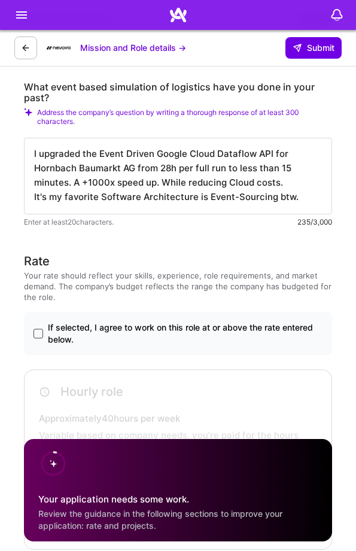
type textarea "I upgraded the Event Driven Google Cloud Dataflow API for Hornbach Baumarkt AG …"
click at [38, 332] on span at bounding box center [39, 334] width 10 height 10
click at [0, 0] on input "If selected, I agree to work on this role at or above the rate entered below." at bounding box center [0, 0] width 0 height 0
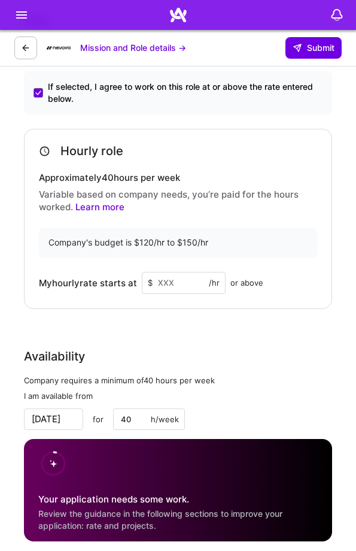
scroll to position [2538, 0]
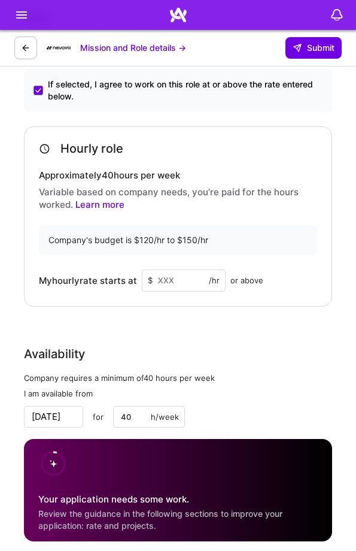
click at [168, 286] on input at bounding box center [184, 281] width 84 height 22
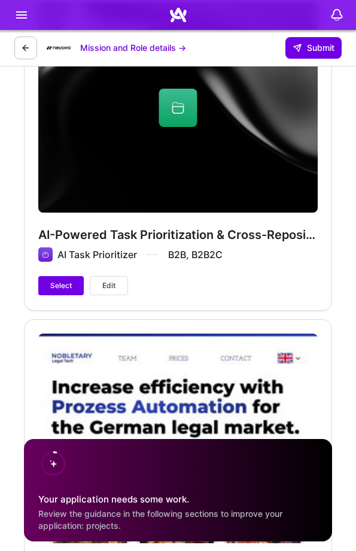
scroll to position [4101, 0]
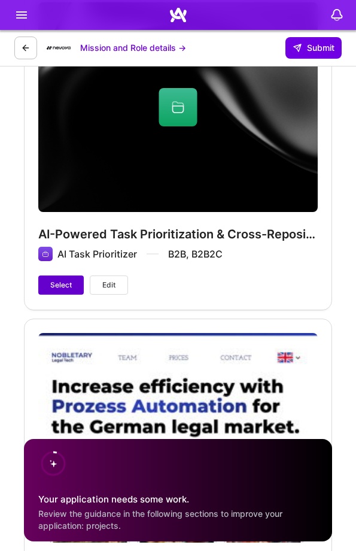
type input "120"
click at [43, 288] on button "Select" at bounding box center [61, 285] width 46 height 19
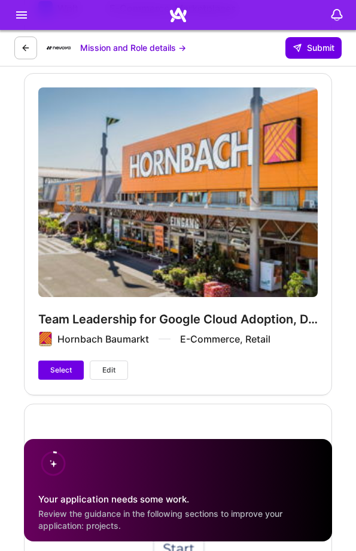
scroll to position [5747, 0]
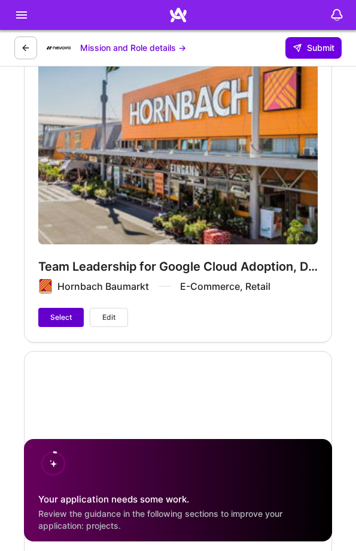
click at [45, 308] on button "Select" at bounding box center [61, 317] width 46 height 19
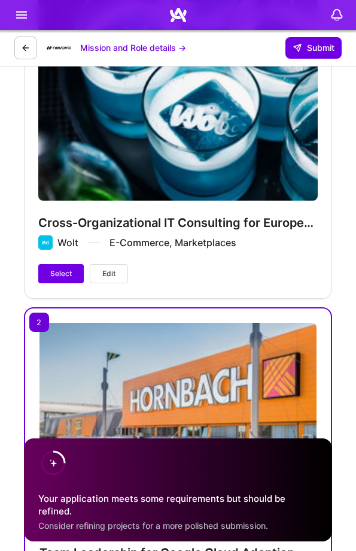
scroll to position [5404, 0]
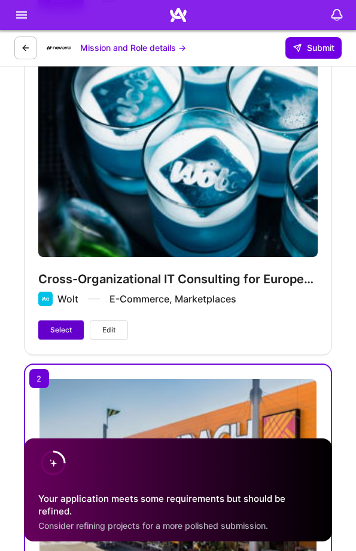
click at [66, 325] on span "Select" at bounding box center [61, 330] width 22 height 11
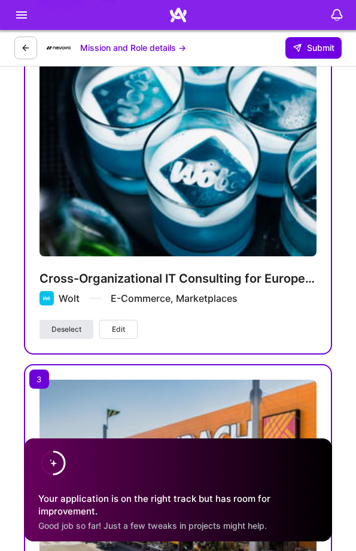
click at [68, 324] on span "Deselect" at bounding box center [67, 329] width 30 height 11
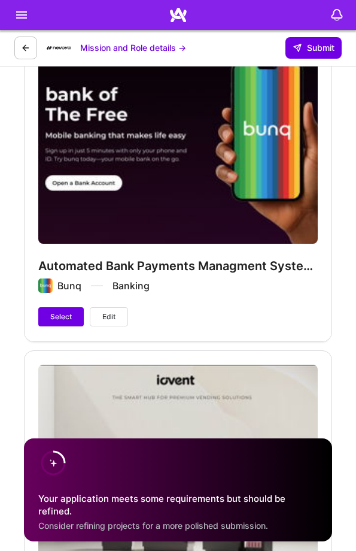
scroll to position [6764, 0]
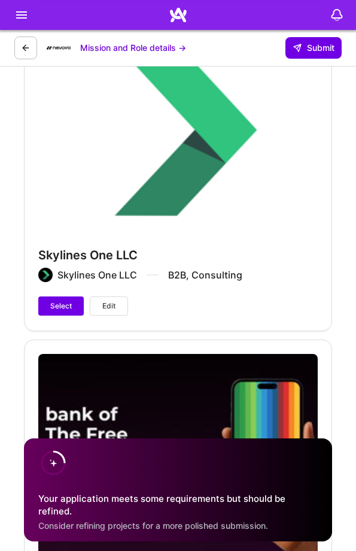
click at [68, 295] on div "Skylines One LLC Skylines One LLC B2B, Consulting Select Edit" at bounding box center [178, 169] width 309 height 321
click at [68, 301] on span "Select" at bounding box center [61, 306] width 22 height 11
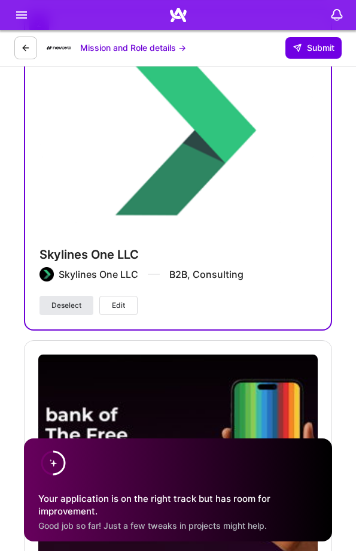
scroll to position [6765, 0]
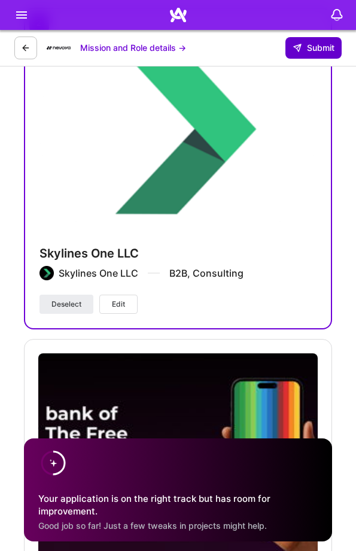
click at [298, 47] on icon at bounding box center [298, 48] width 10 height 10
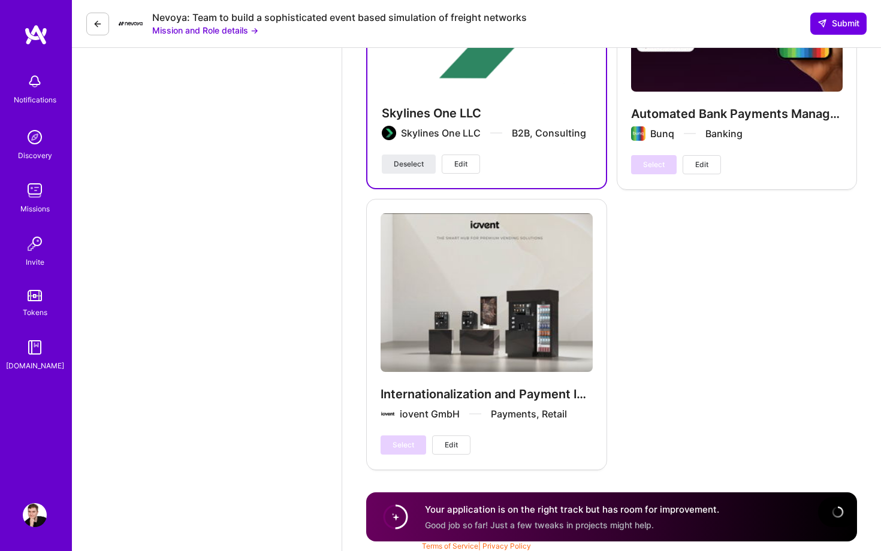
scroll to position [0, 0]
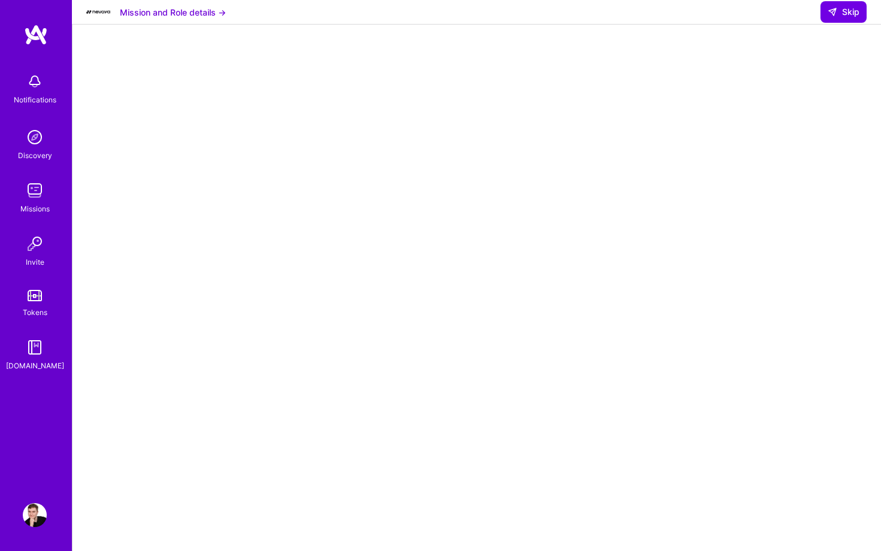
scroll to position [123, 0]
select select "US"
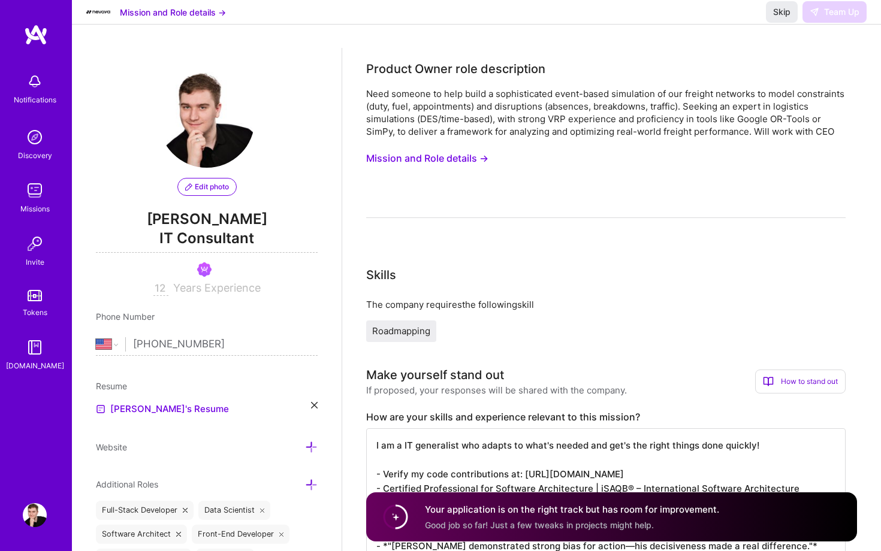
click at [815, 19] on div "Skip Team Up" at bounding box center [816, 12] width 101 height 22
click at [779, 18] on span "Skip" at bounding box center [781, 12] width 17 height 12
